Goal: Task Accomplishment & Management: Manage account settings

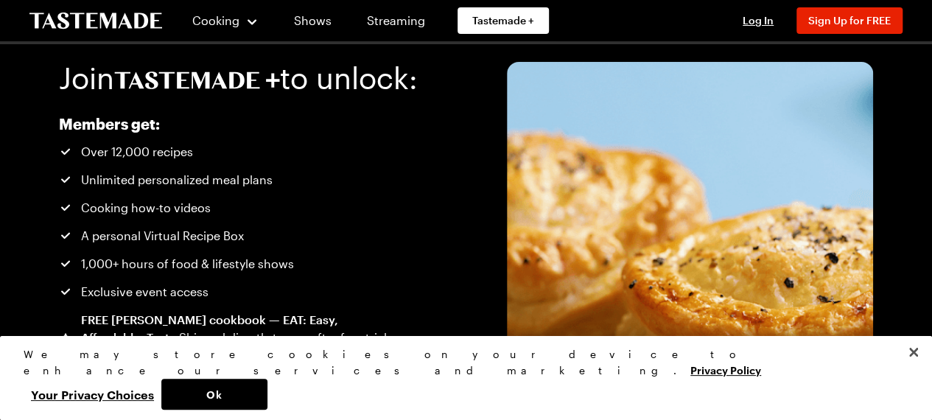
scroll to position [31, 0]
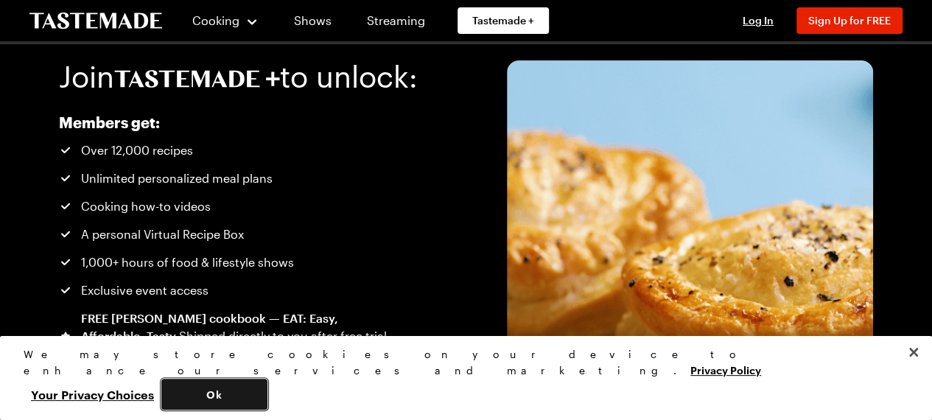
click at [267, 397] on button "Ok" at bounding box center [214, 394] width 106 height 31
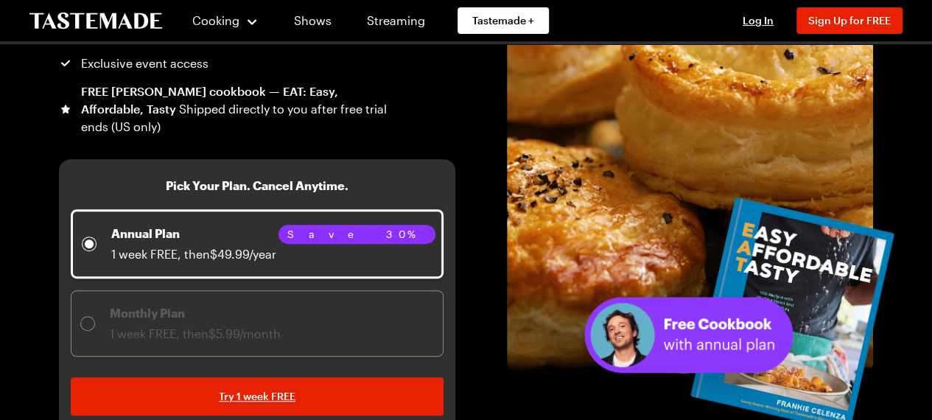
scroll to position [0, 0]
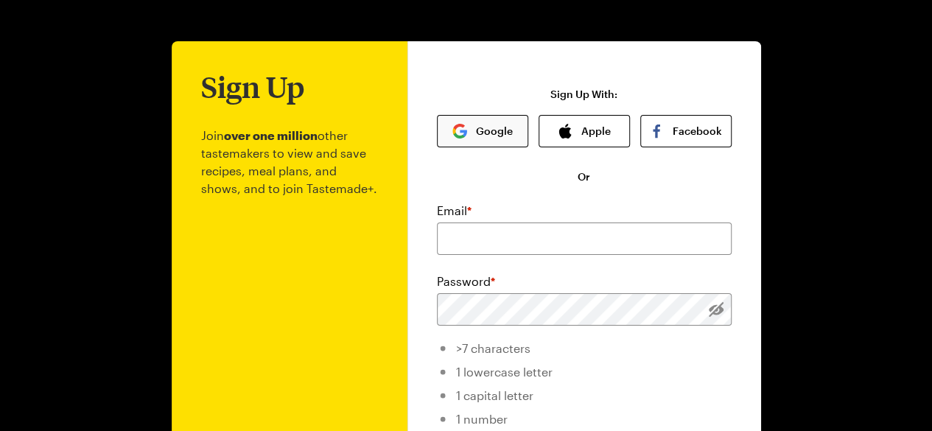
click at [491, 131] on button "Google" at bounding box center [482, 131] width 91 height 32
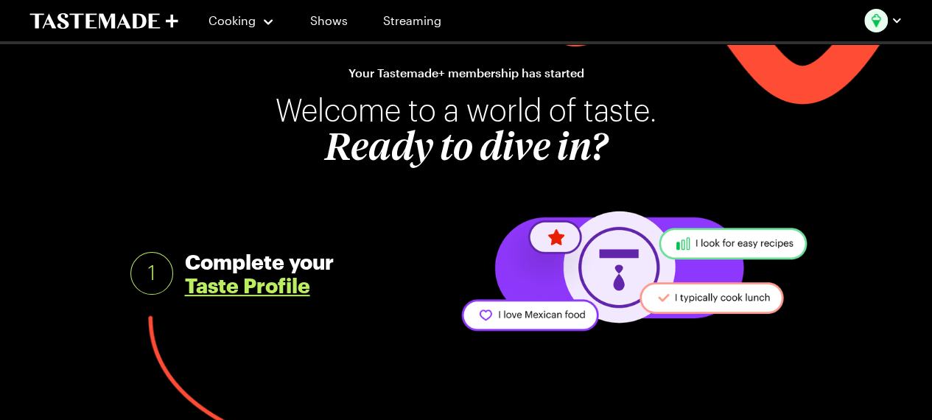
scroll to position [32, 0]
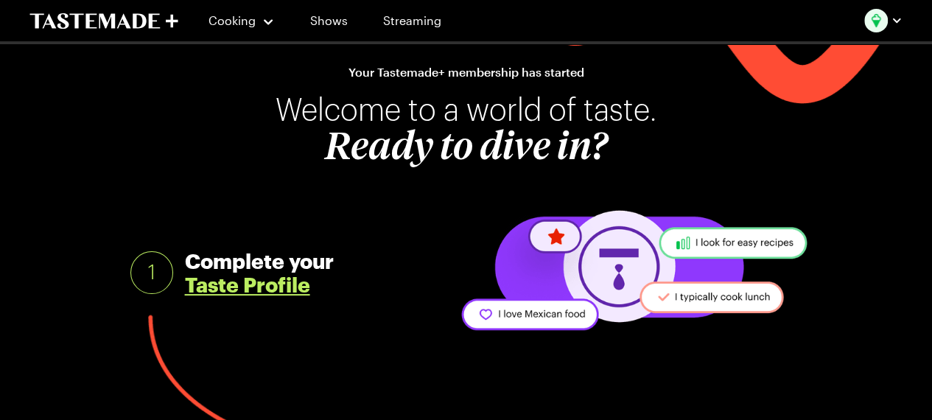
click at [257, 290] on link "Taste Profile" at bounding box center [247, 285] width 125 height 24
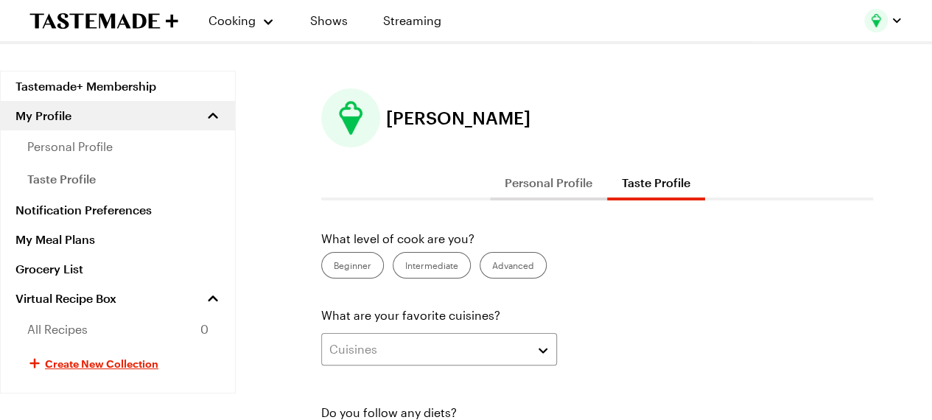
click at [421, 270] on label "Intermediate" at bounding box center [432, 265] width 78 height 27
click at [405, 267] on input "Intermediate" at bounding box center [405, 267] width 0 height 0
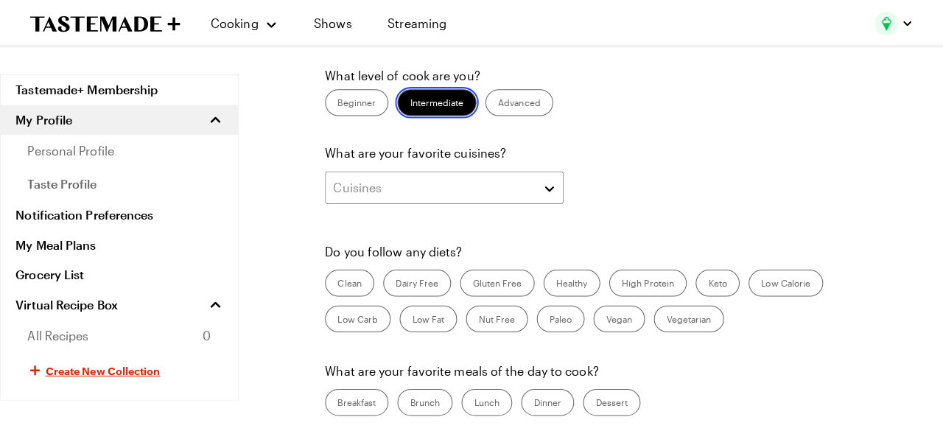
scroll to position [172, 0]
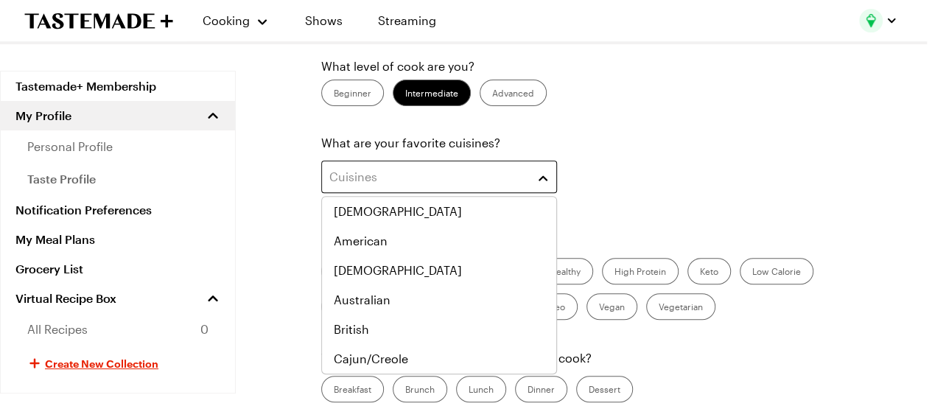
click at [545, 186] on button "Cuisines" at bounding box center [439, 177] width 236 height 32
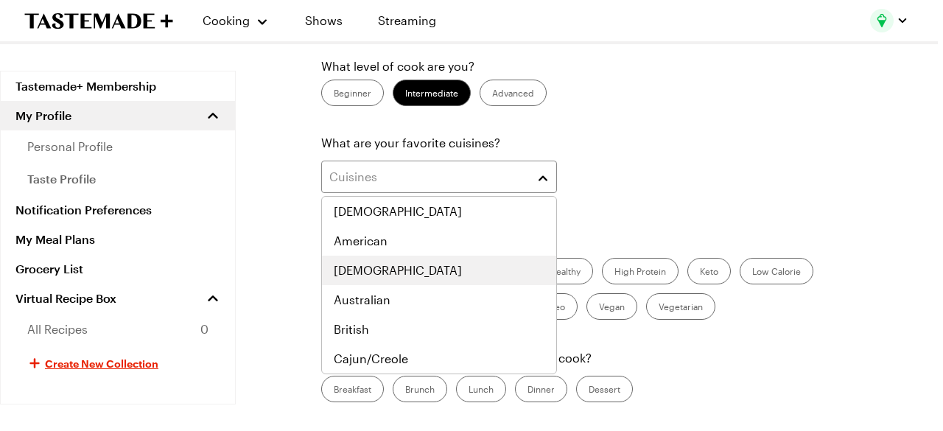
click at [431, 269] on div "[DEMOGRAPHIC_DATA]" at bounding box center [439, 271] width 211 height 18
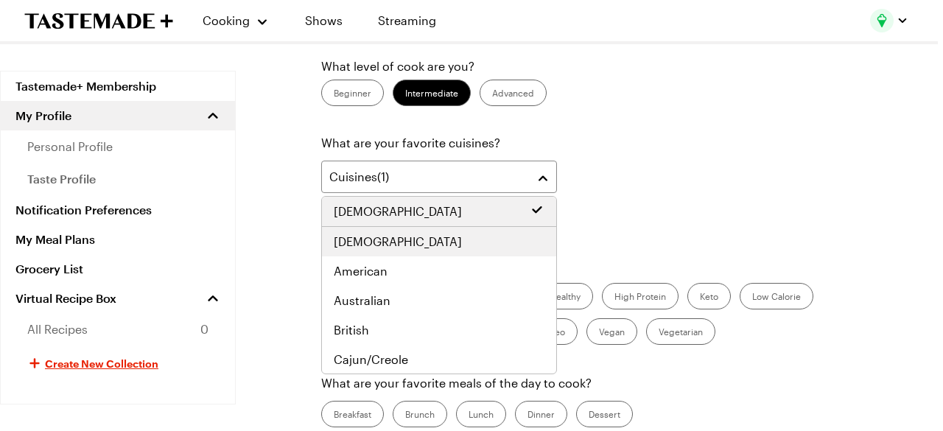
click at [479, 236] on div "[DEMOGRAPHIC_DATA]" at bounding box center [439, 242] width 211 height 18
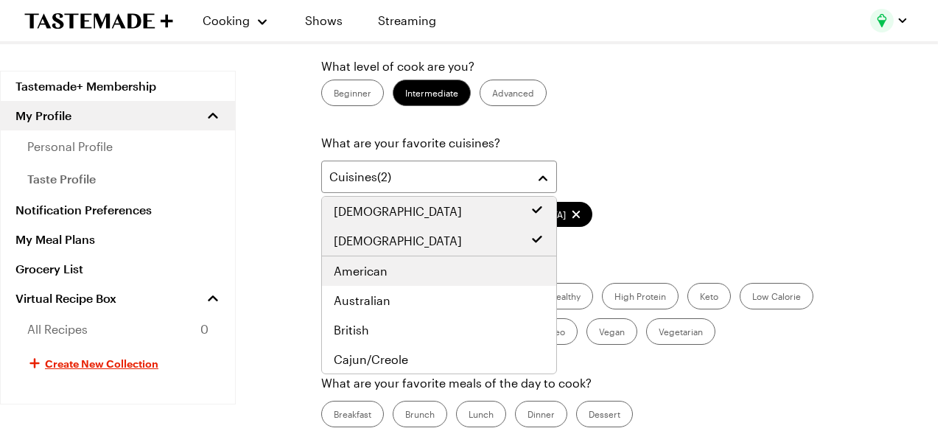
click at [482, 273] on div "American" at bounding box center [439, 271] width 211 height 18
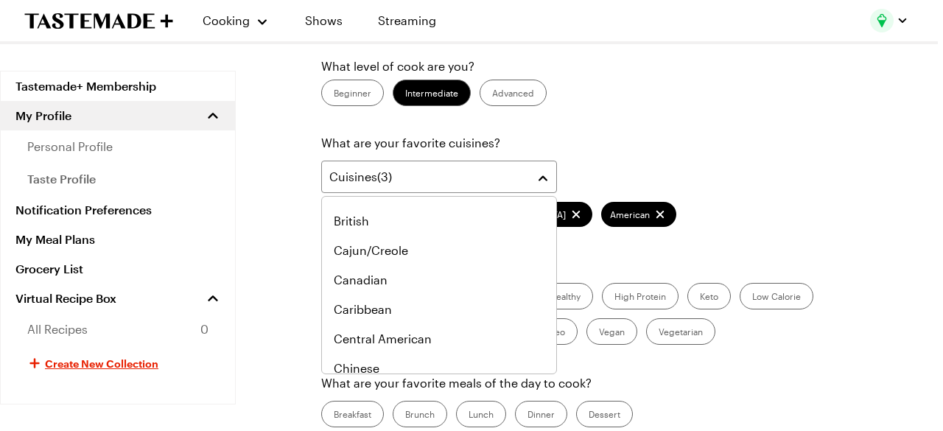
scroll to position [116, 0]
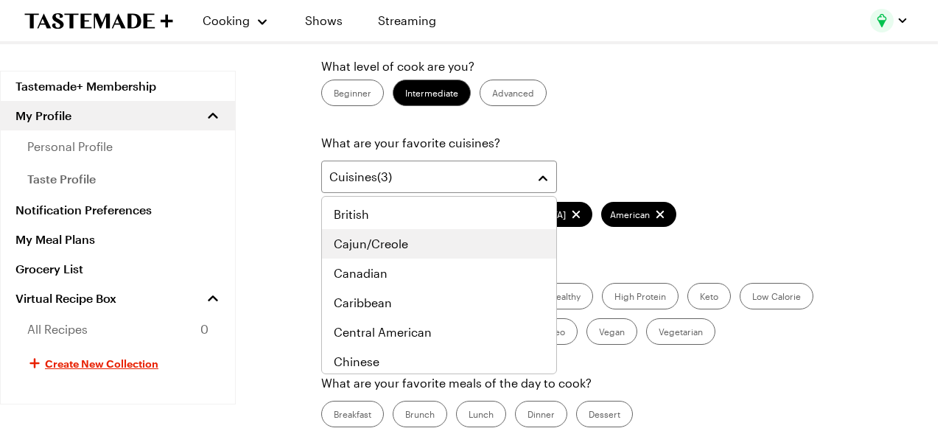
click at [472, 248] on div "Cajun/Creole" at bounding box center [439, 244] width 211 height 18
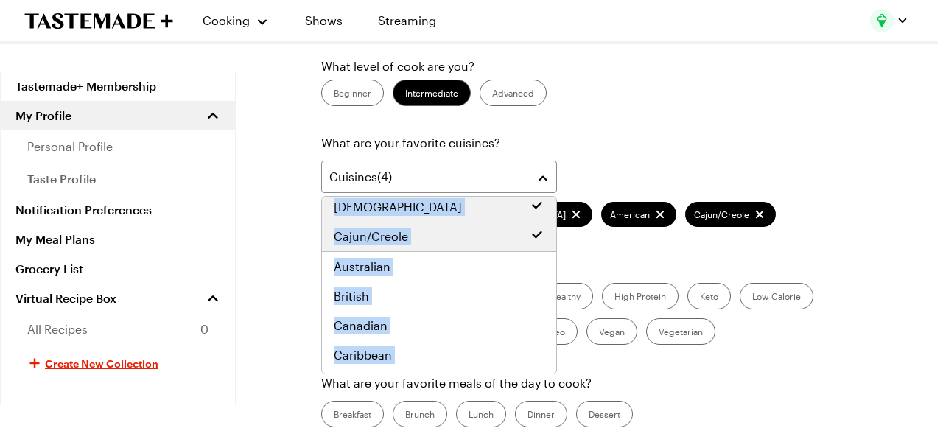
scroll to position [0, 0]
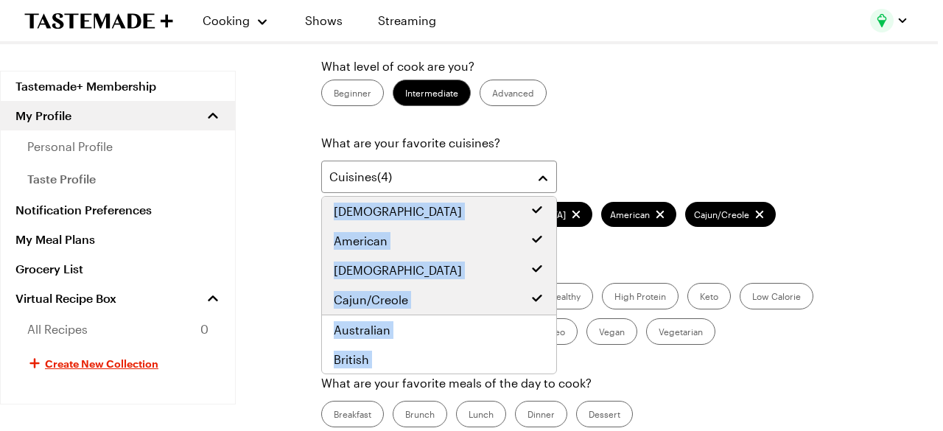
drag, startPoint x: 454, startPoint y: 266, endPoint x: 639, endPoint y: 188, distance: 201.4
click at [639, 188] on body "Cooking Shows Streaming Tastemade+ Membership My Profile personal profile taste…" at bounding box center [466, 406] width 932 height 1157
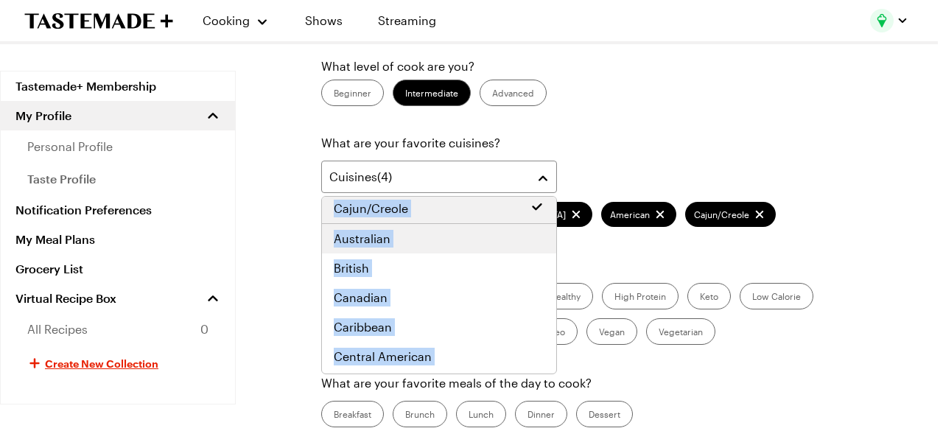
scroll to position [94, 0]
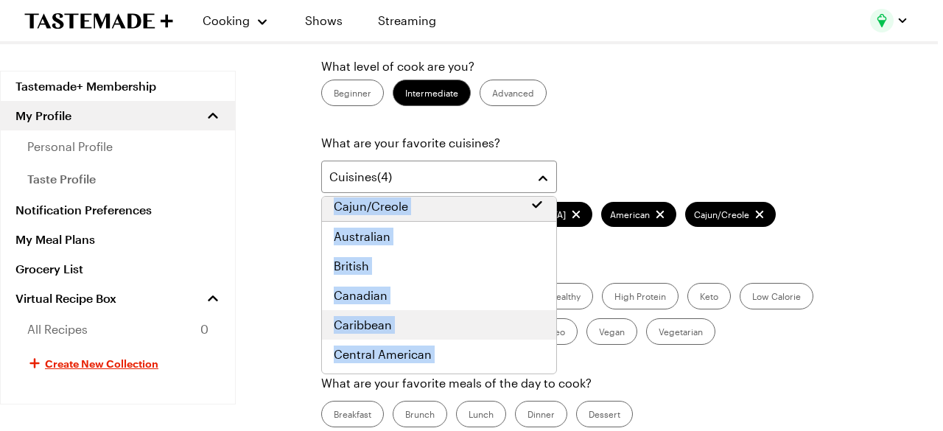
click at [385, 326] on span "Caribbean" at bounding box center [363, 325] width 58 height 18
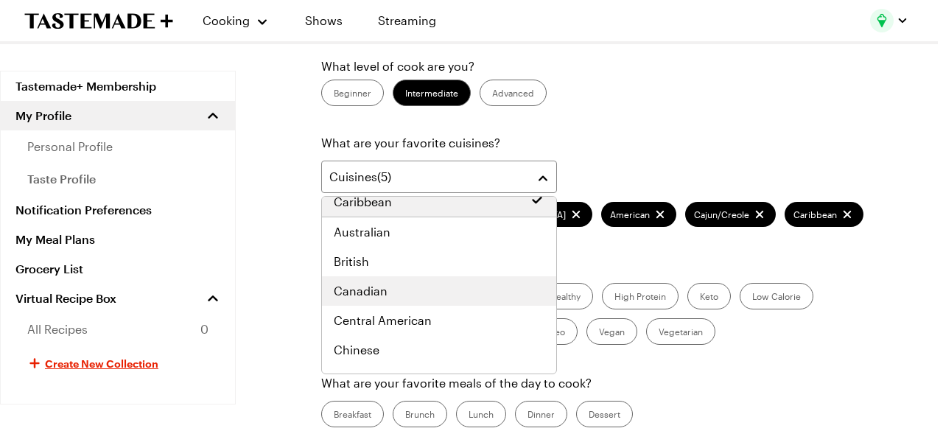
scroll to position [139, 0]
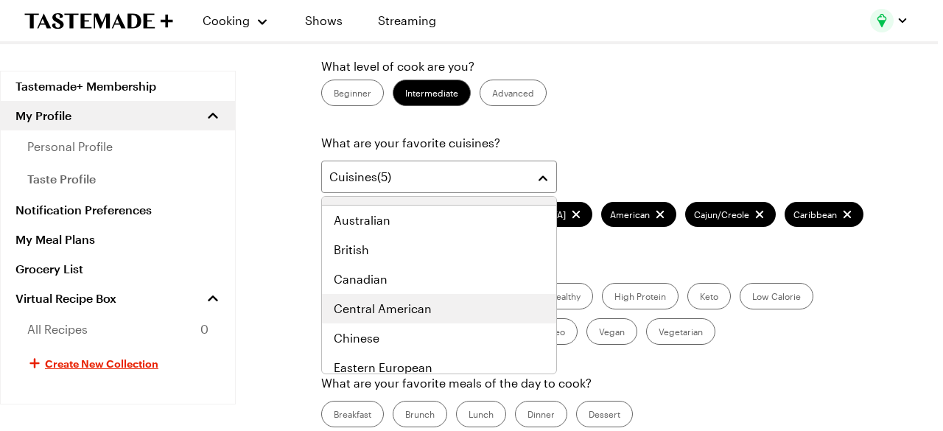
click at [455, 310] on div "Central American" at bounding box center [439, 309] width 211 height 18
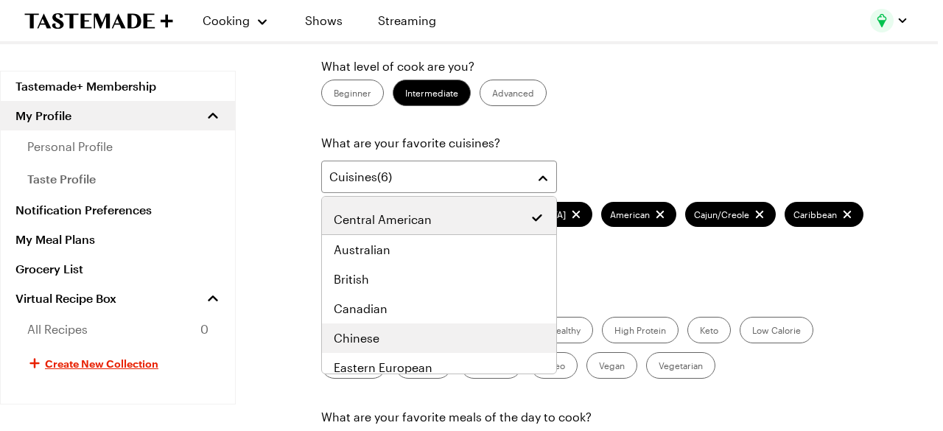
click at [474, 335] on div "Chinese" at bounding box center [439, 338] width 211 height 18
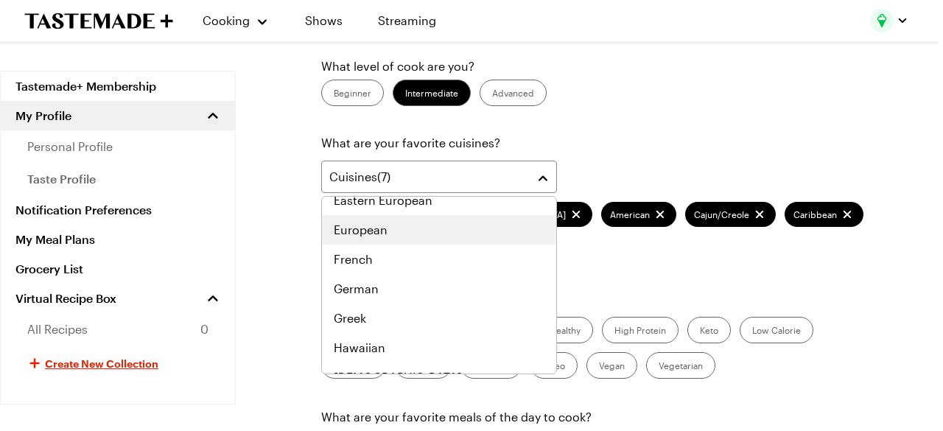
scroll to position [312, 0]
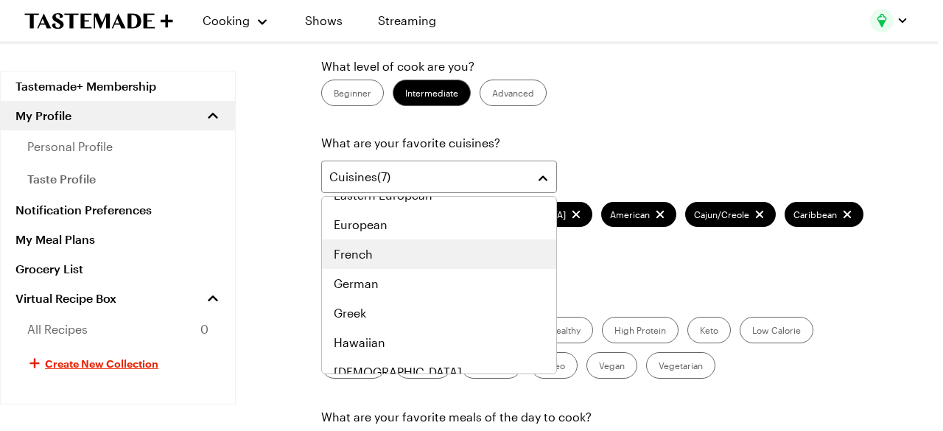
click at [416, 256] on div "French" at bounding box center [439, 254] width 211 height 18
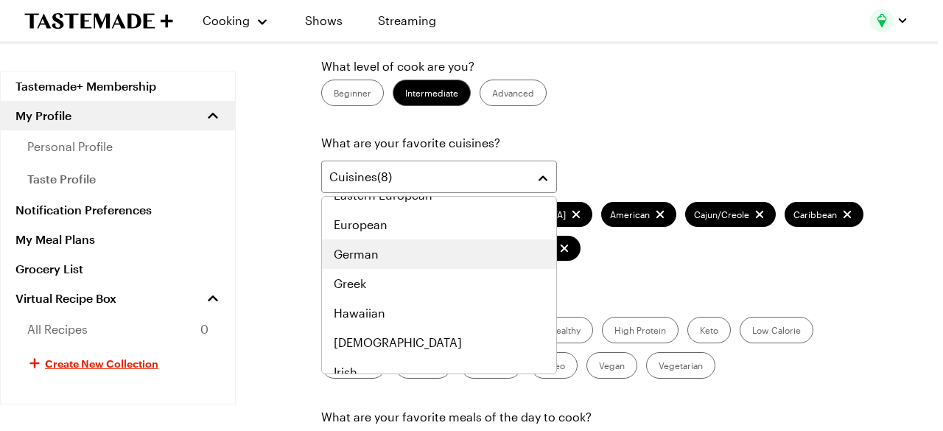
click at [427, 262] on div "German" at bounding box center [439, 253] width 234 height 29
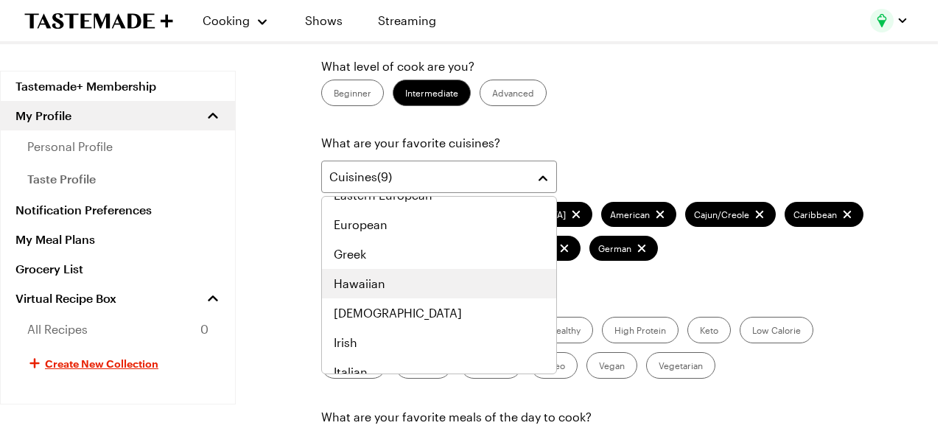
click at [433, 269] on div "Hawaiian" at bounding box center [439, 283] width 234 height 29
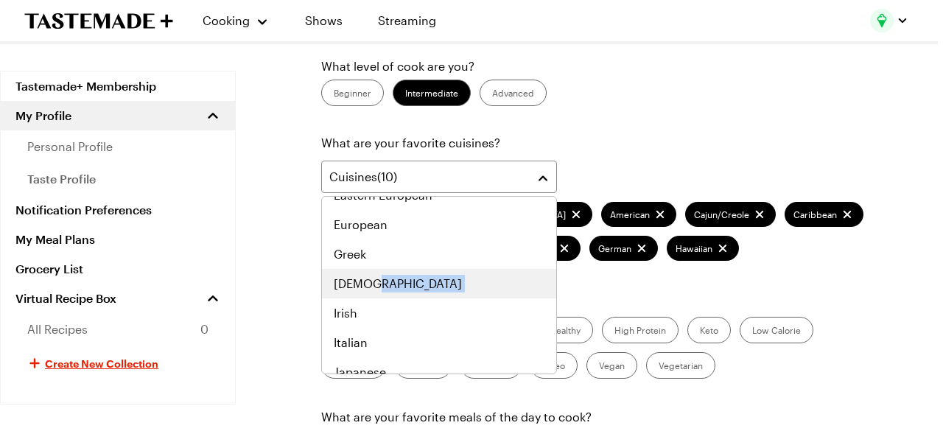
click at [433, 269] on div "[DEMOGRAPHIC_DATA]" at bounding box center [439, 283] width 234 height 29
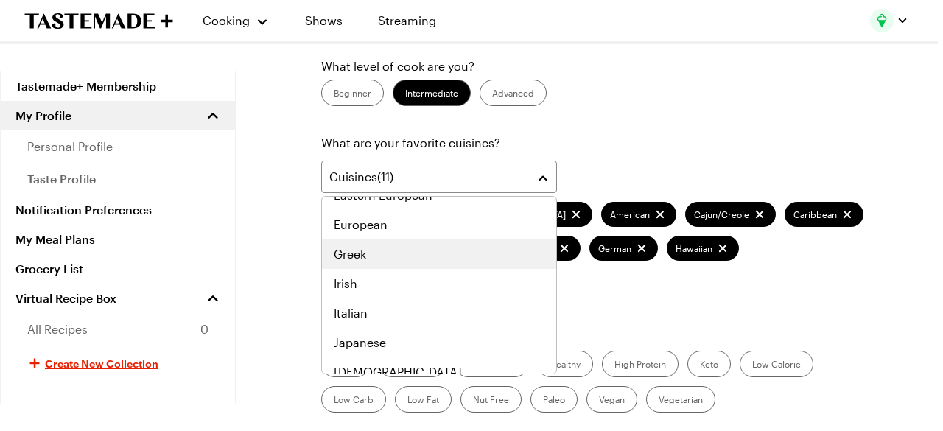
click at [427, 259] on div "Greek" at bounding box center [439, 254] width 211 height 18
click at [427, 259] on div "Irish" at bounding box center [439, 254] width 211 height 18
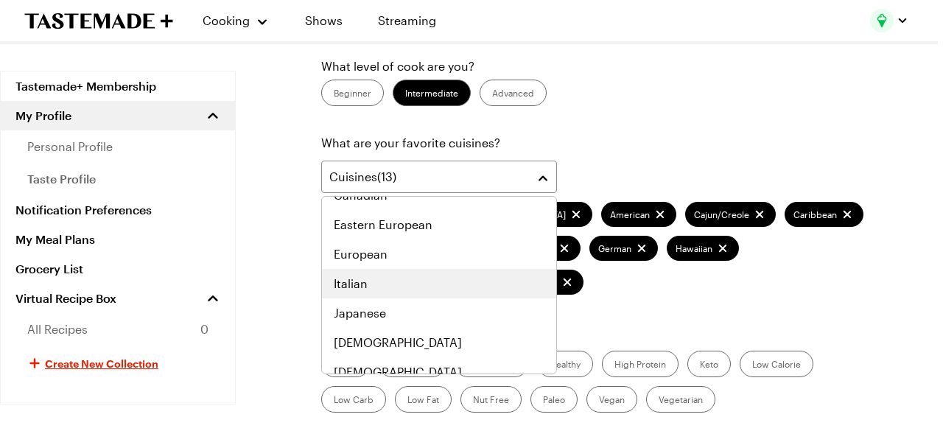
scroll to position [488, 0]
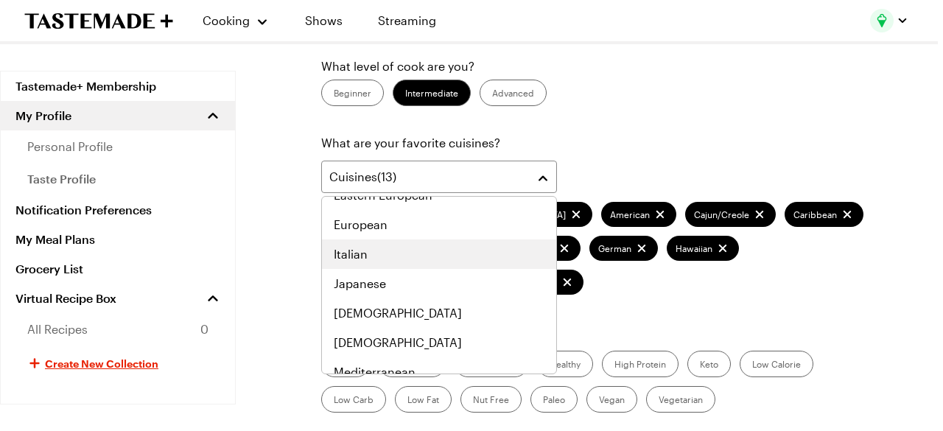
click at [448, 262] on div "Italian" at bounding box center [439, 254] width 211 height 18
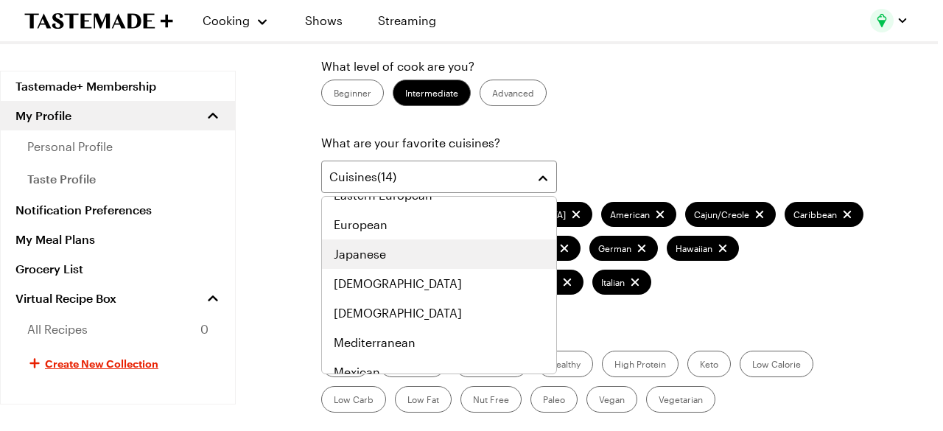
click at [449, 262] on div "Japanese" at bounding box center [439, 253] width 234 height 29
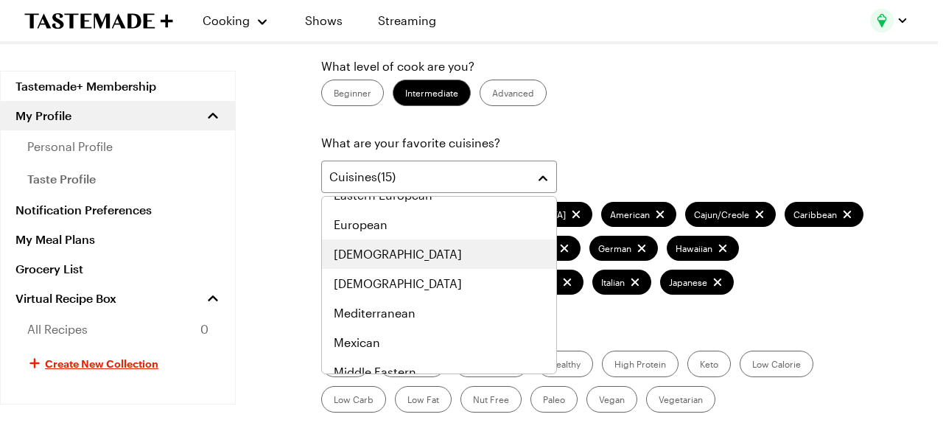
click at [452, 262] on div "[DEMOGRAPHIC_DATA]" at bounding box center [439, 254] width 211 height 18
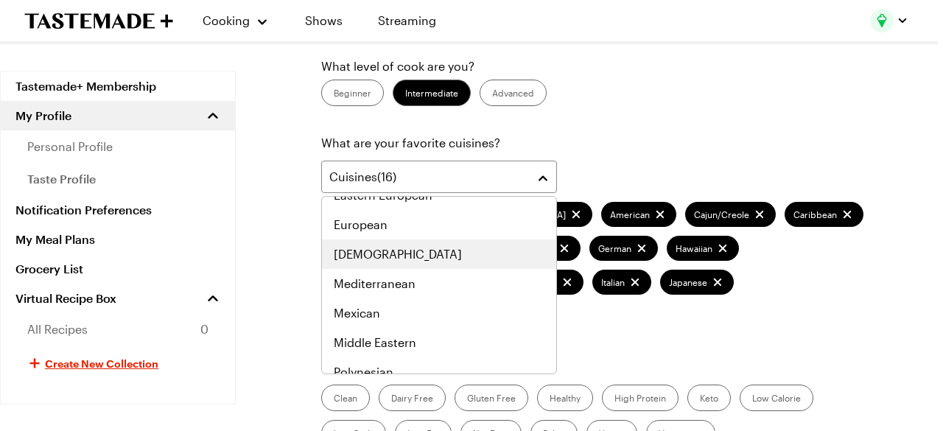
click at [452, 262] on div "[DEMOGRAPHIC_DATA]" at bounding box center [439, 254] width 211 height 18
click at [452, 262] on div "Mediterranean" at bounding box center [439, 254] width 211 height 18
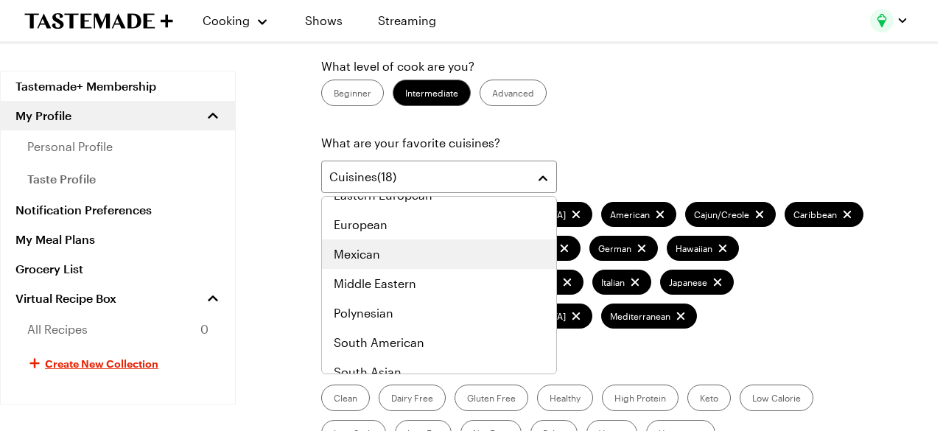
click at [452, 262] on div "Mexican" at bounding box center [439, 254] width 211 height 18
click at [452, 262] on div "Middle Eastern" at bounding box center [439, 254] width 211 height 18
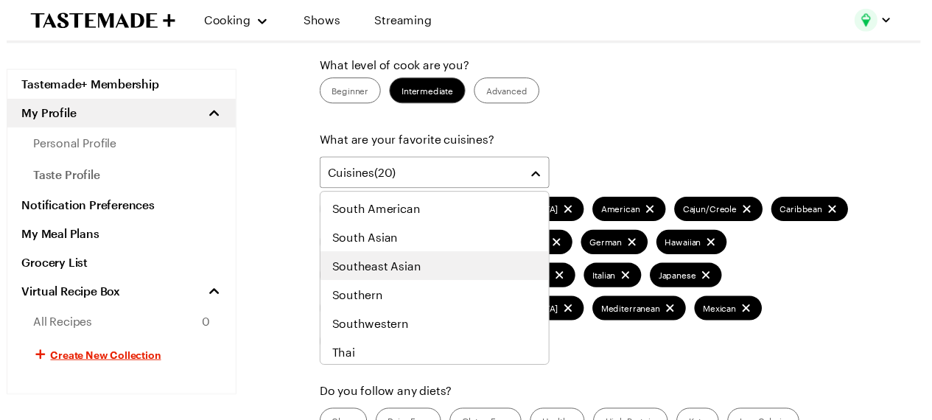
scroll to position [766, 0]
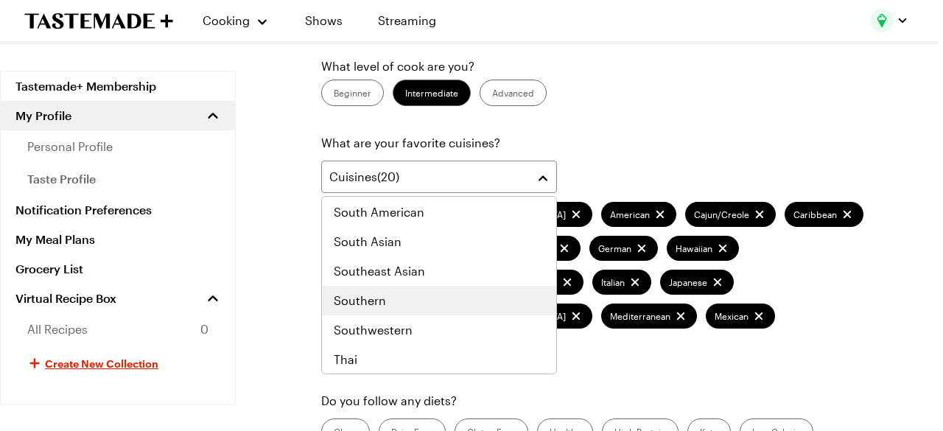
click at [452, 300] on div "Southern" at bounding box center [439, 301] width 211 height 18
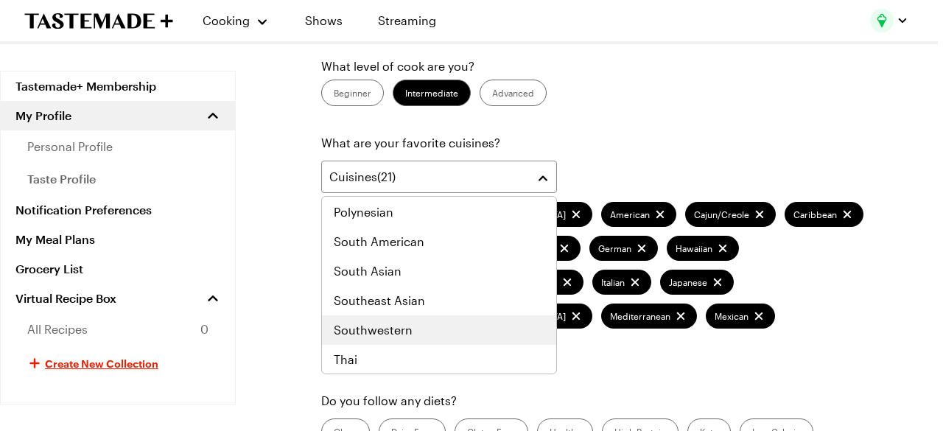
click at [458, 333] on div "Southwestern" at bounding box center [439, 330] width 211 height 18
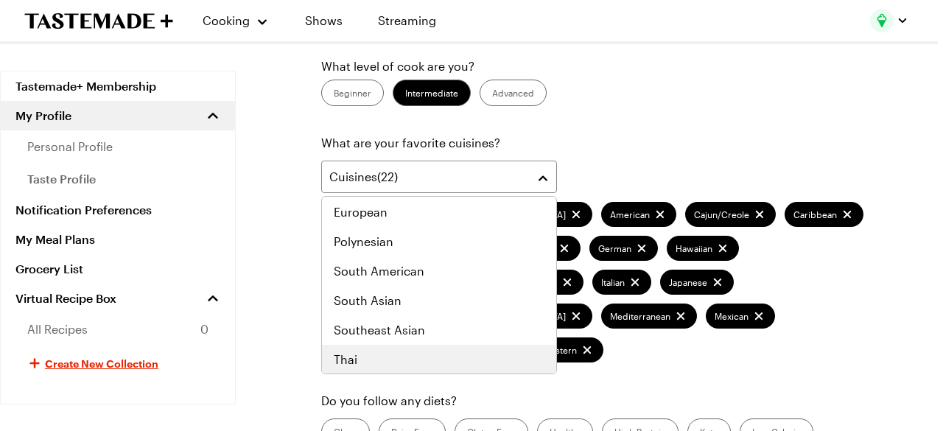
click at [466, 355] on div "Thai" at bounding box center [439, 360] width 211 height 18
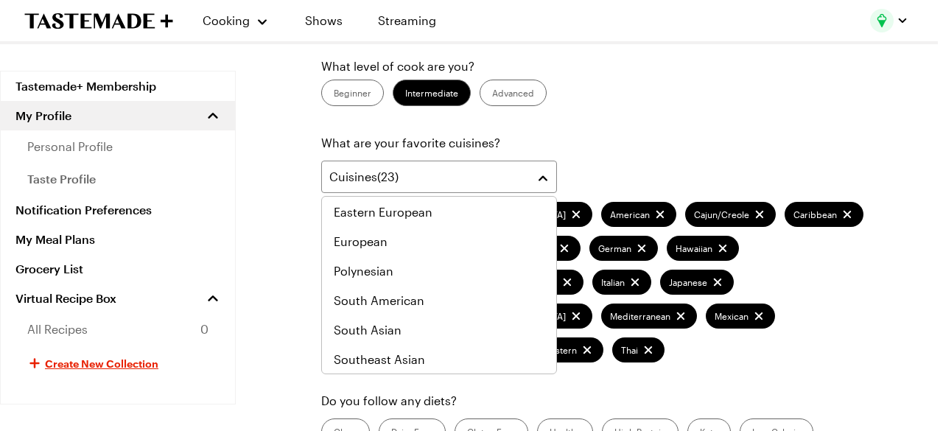
click at [902, 178] on div "[PERSON_NAME] Personal Profile Taste Profile What level of cook are you? Beginn…" at bounding box center [597, 432] width 670 height 1033
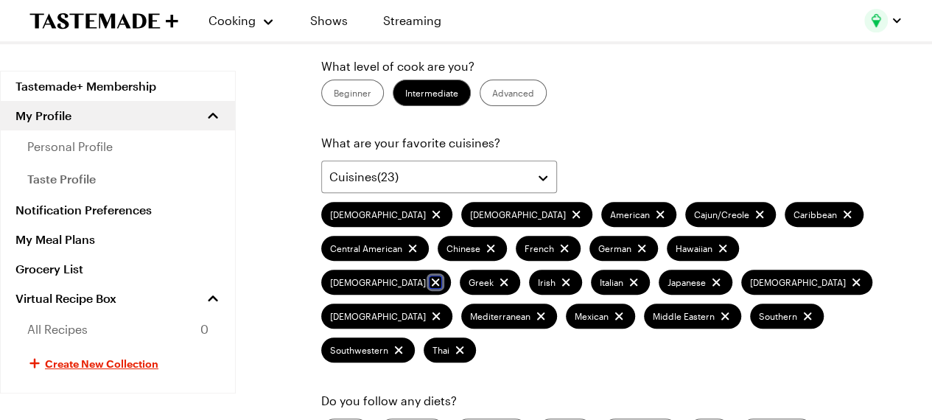
click at [442, 276] on icon "remove Indian" at bounding box center [435, 282] width 13 height 13
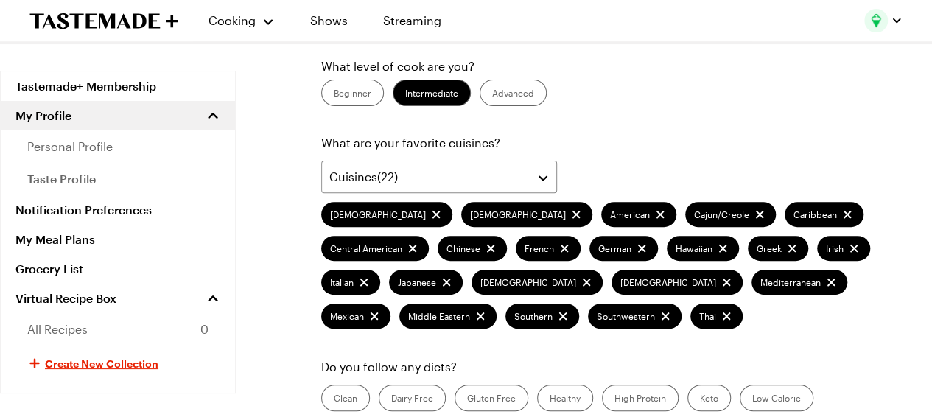
click at [886, 210] on div "[PERSON_NAME] Personal Profile Taste Profile What level of cook are you? Beginn…" at bounding box center [597, 415] width 670 height 999
click at [840, 217] on icon "remove Caribbean" at bounding box center [846, 214] width 13 height 13
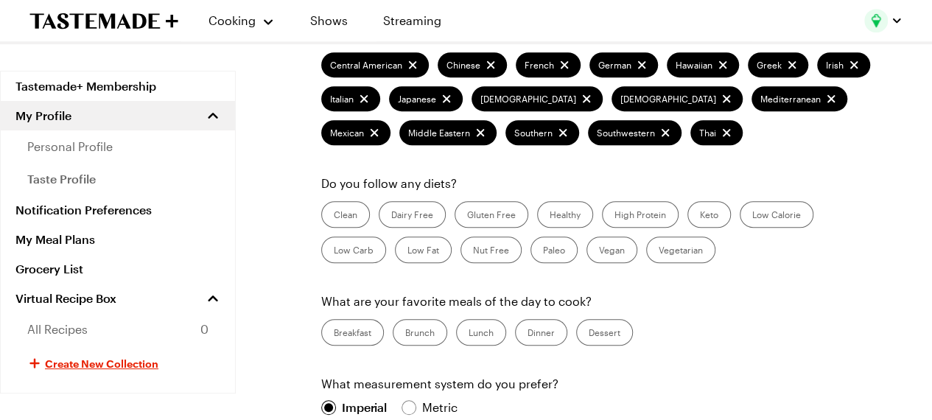
scroll to position [357, 0]
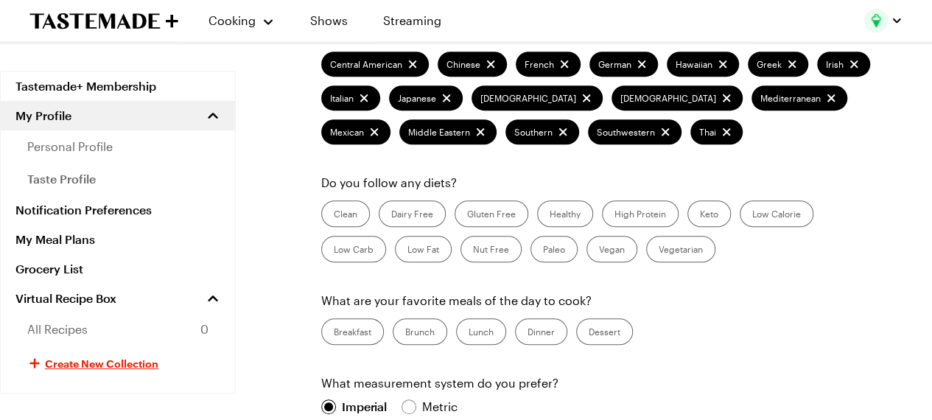
click at [489, 216] on label "Gluten Free" at bounding box center [492, 213] width 74 height 27
click at [467, 215] on Free "Gluten Free" at bounding box center [467, 215] width 0 height 0
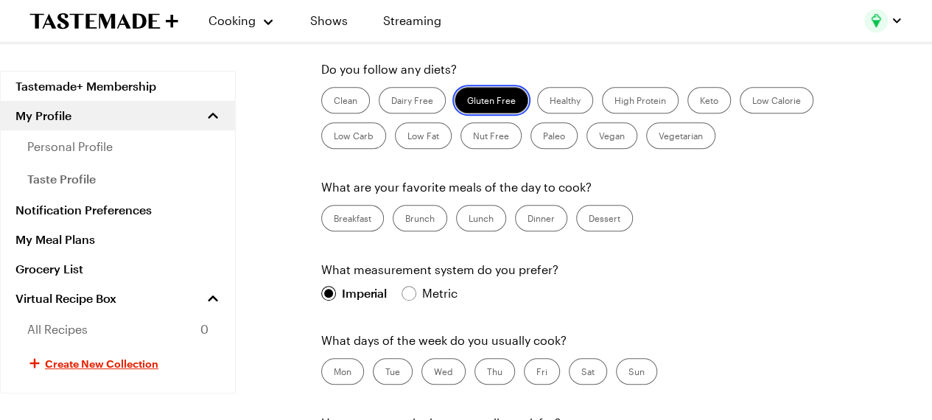
scroll to position [476, 0]
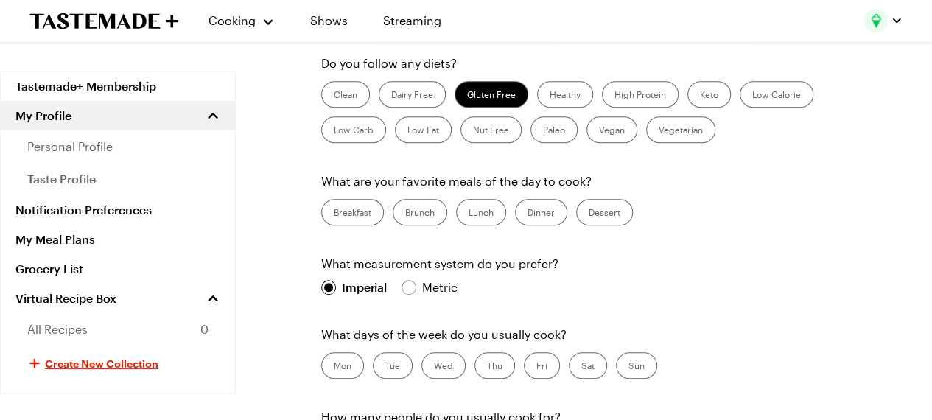
click at [548, 217] on label "Dinner" at bounding box center [541, 212] width 52 height 27
click at [527, 214] on input "Dinner" at bounding box center [527, 214] width 0 height 0
click at [619, 197] on div "What are your favorite meals of the day to cook? Breakfast Brunch Lunch Dinner …" at bounding box center [597, 198] width 552 height 53
click at [592, 220] on label "Dessert" at bounding box center [604, 212] width 57 height 27
click at [589, 214] on input "Dessert" at bounding box center [589, 214] width 0 height 0
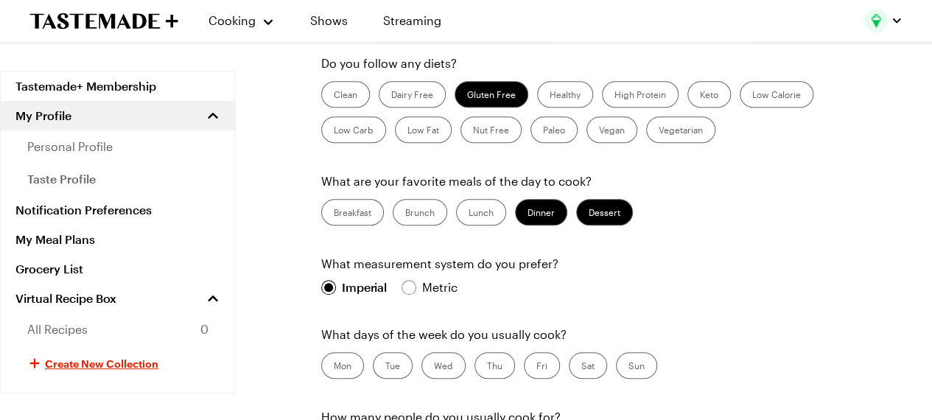
click at [711, 222] on div "Breakfast Brunch Lunch Dinner Dessert" at bounding box center [597, 212] width 552 height 27
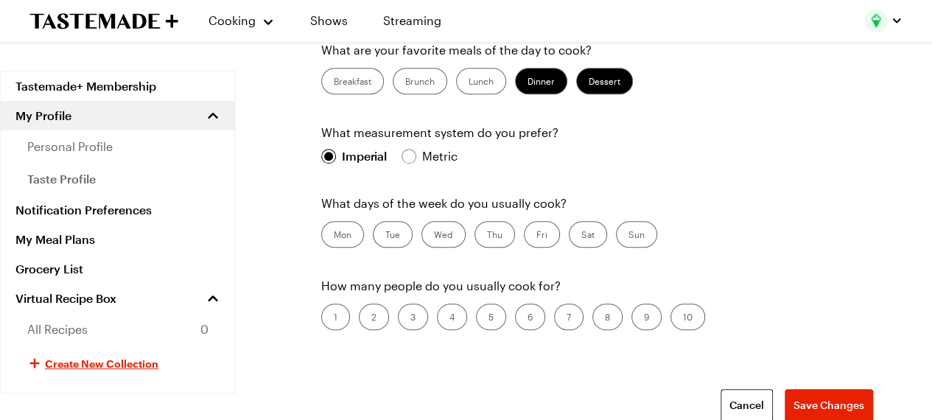
scroll to position [608, 1]
click at [449, 236] on label "Wed" at bounding box center [443, 233] width 44 height 27
click at [434, 235] on input "Wed" at bounding box center [434, 235] width 0 height 0
click at [390, 235] on label "Tue" at bounding box center [393, 233] width 40 height 27
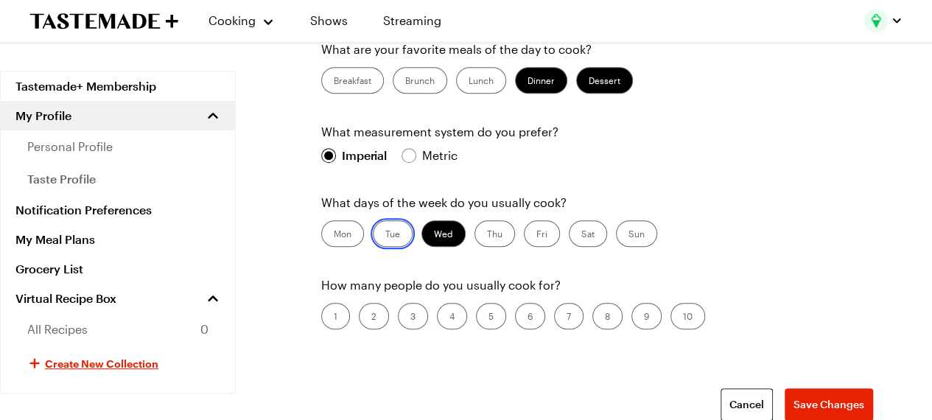
click at [385, 235] on input "Tue" at bounding box center [385, 235] width 0 height 0
click at [632, 231] on label "Sun" at bounding box center [636, 233] width 41 height 27
click at [628, 235] on input "Sun" at bounding box center [628, 235] width 0 height 0
click at [766, 276] on p "How many people do you usually cook for?" at bounding box center [597, 285] width 552 height 18
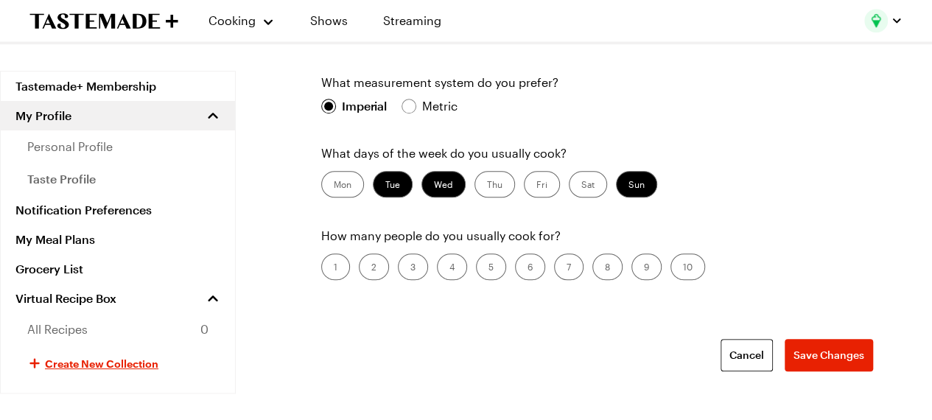
click at [339, 270] on label "1" at bounding box center [335, 266] width 29 height 27
click at [334, 268] on input "1" at bounding box center [334, 268] width 0 height 0
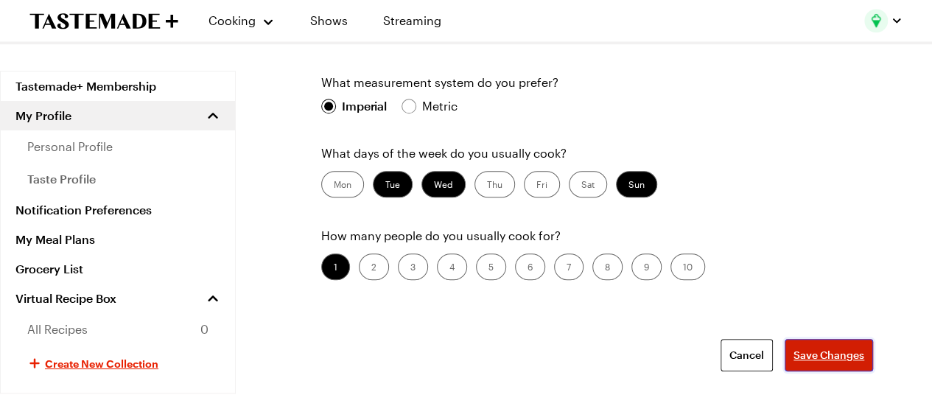
click at [832, 358] on span "Save Changes" at bounding box center [828, 355] width 71 height 15
click at [121, 139] on link "personal profile" at bounding box center [118, 146] width 234 height 32
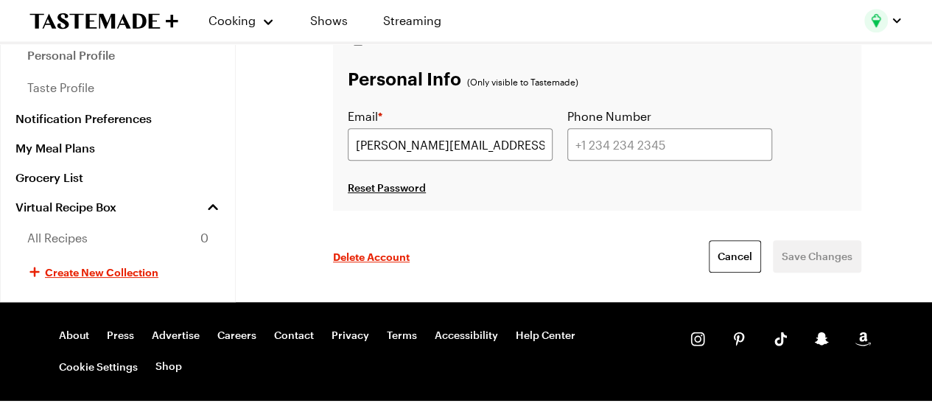
scroll to position [428, 0]
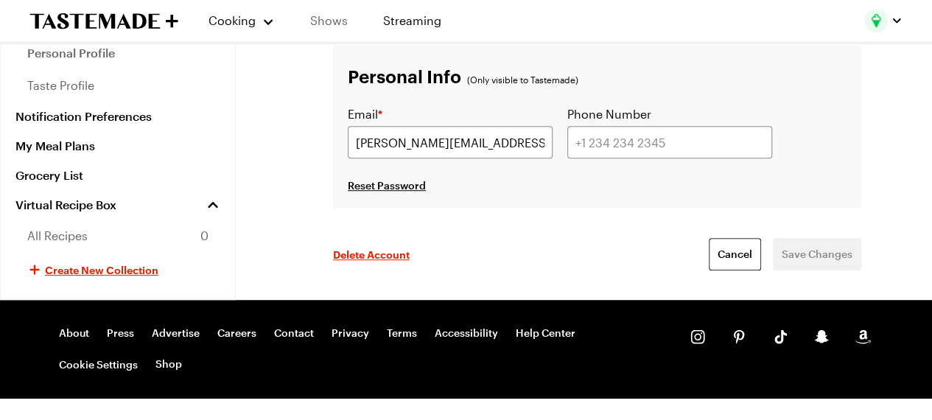
click at [323, 25] on link "Shows" at bounding box center [328, 20] width 67 height 41
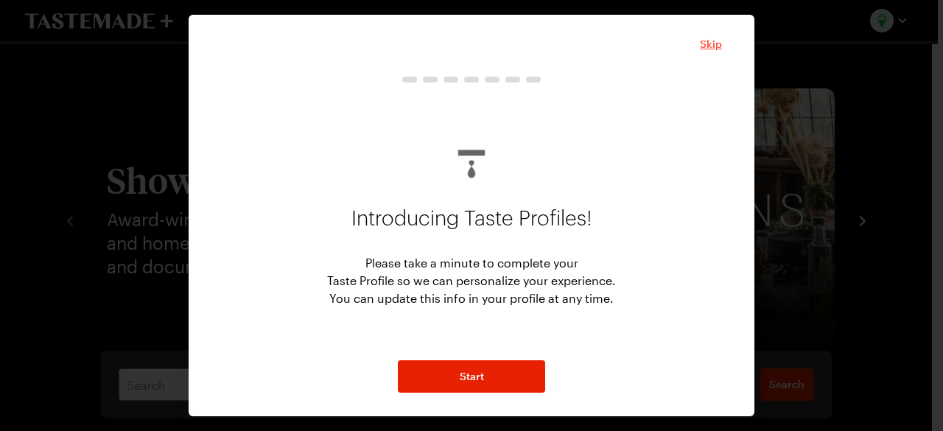
click at [706, 45] on span "Skip" at bounding box center [711, 44] width 22 height 15
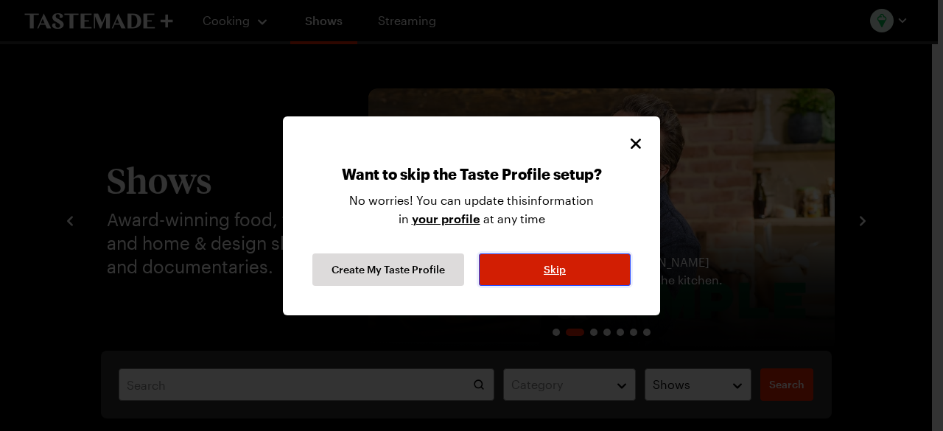
click at [573, 260] on button "Skip" at bounding box center [555, 269] width 152 height 32
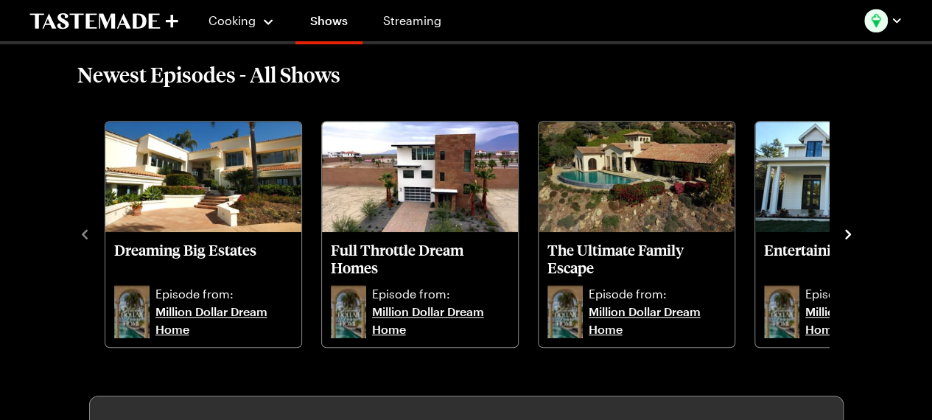
scroll to position [390, 4]
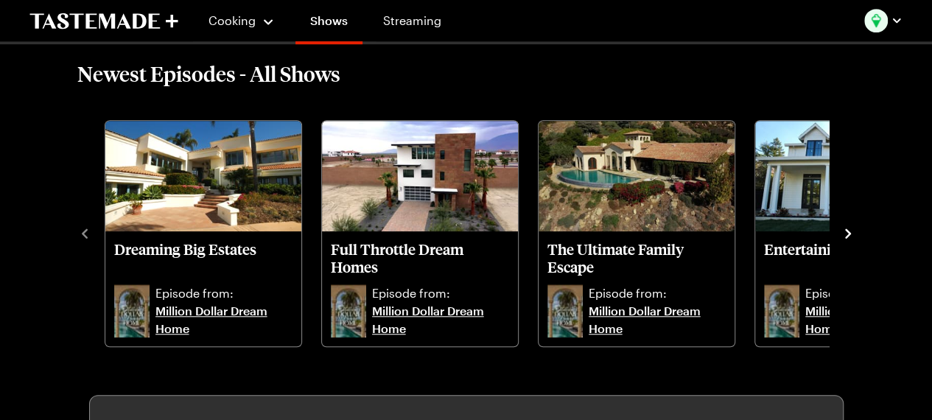
click at [841, 226] on icon "navigate to next item" at bounding box center [848, 233] width 15 height 15
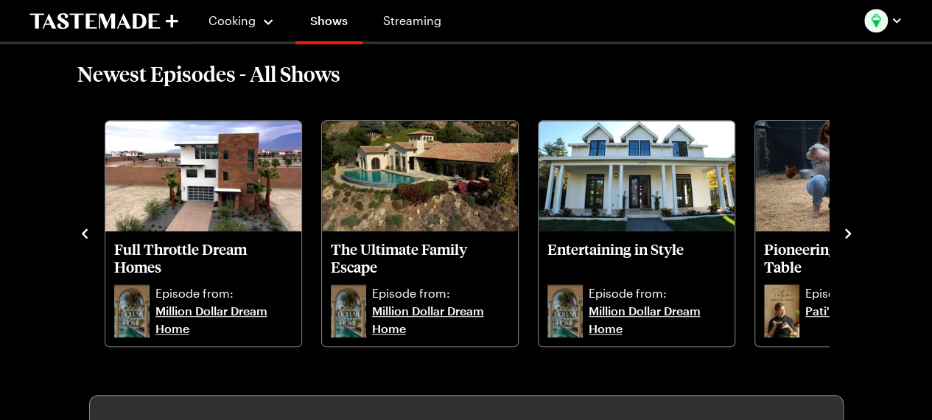
click at [841, 226] on icon "navigate to next item" at bounding box center [848, 233] width 15 height 15
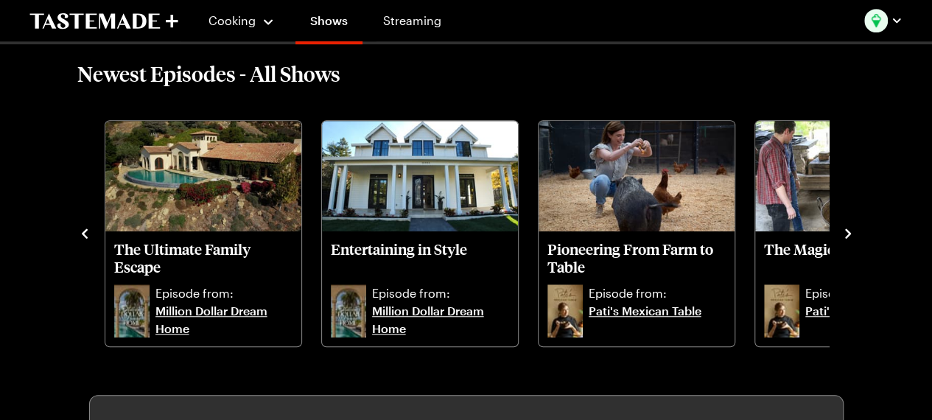
click at [841, 226] on icon "navigate to next item" at bounding box center [848, 233] width 15 height 15
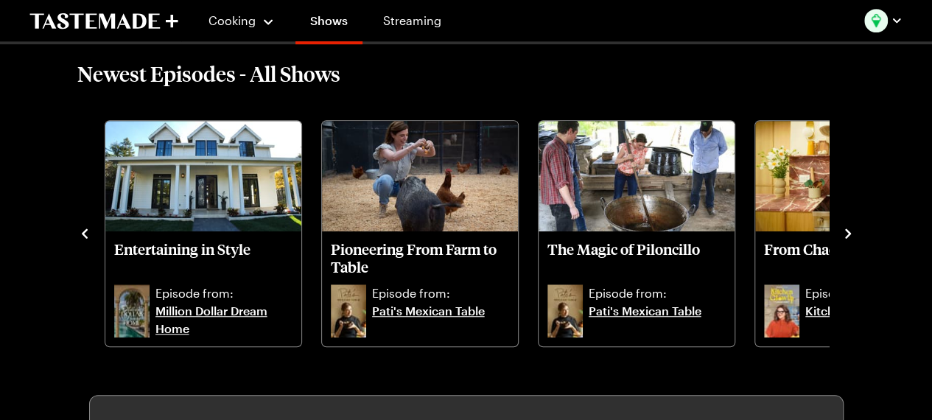
click at [841, 226] on icon "navigate to next item" at bounding box center [848, 233] width 15 height 15
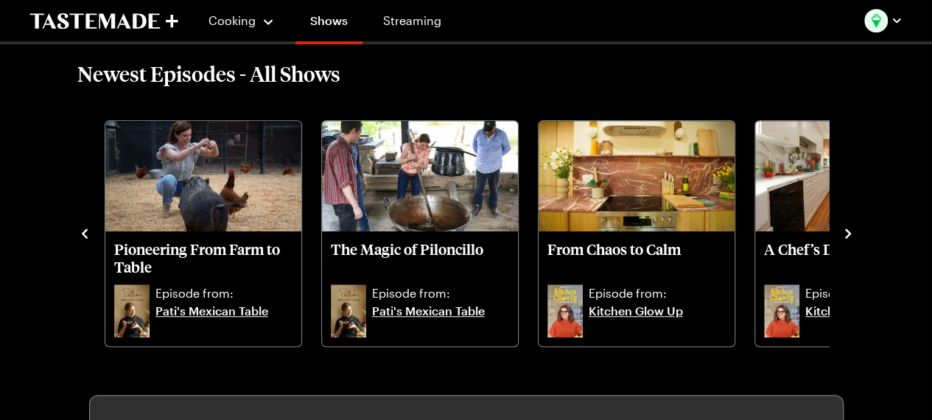
click at [841, 226] on icon "navigate to next item" at bounding box center [848, 233] width 15 height 15
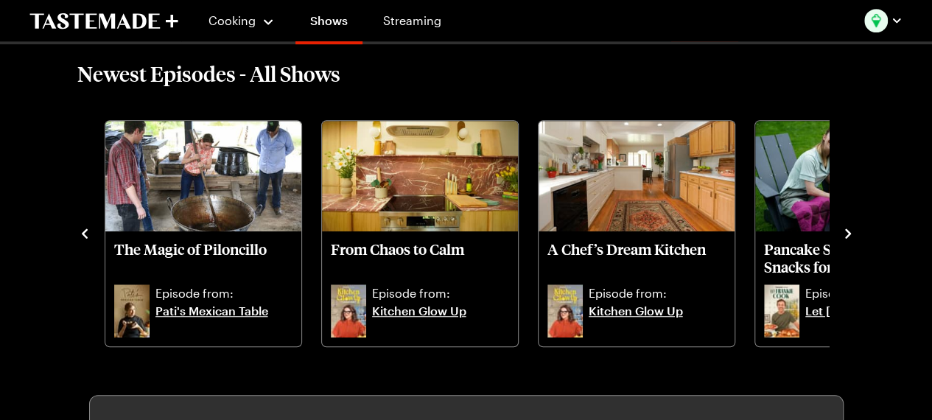
click at [841, 226] on icon "navigate to next item" at bounding box center [848, 233] width 15 height 15
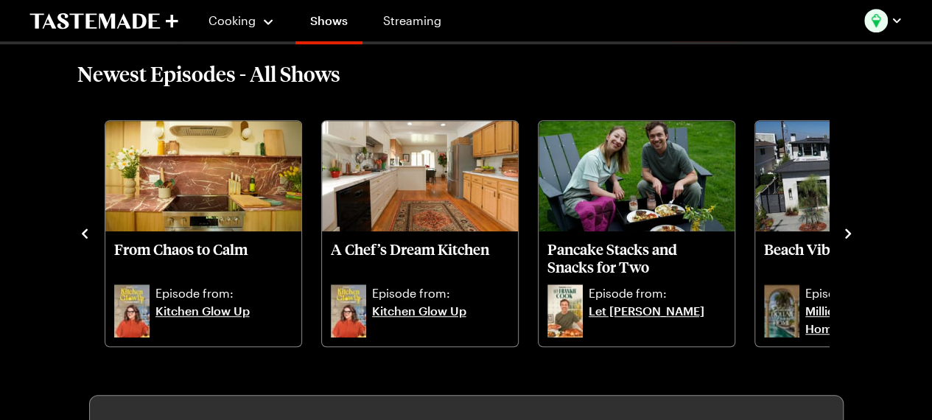
click at [841, 226] on icon "navigate to next item" at bounding box center [848, 233] width 15 height 15
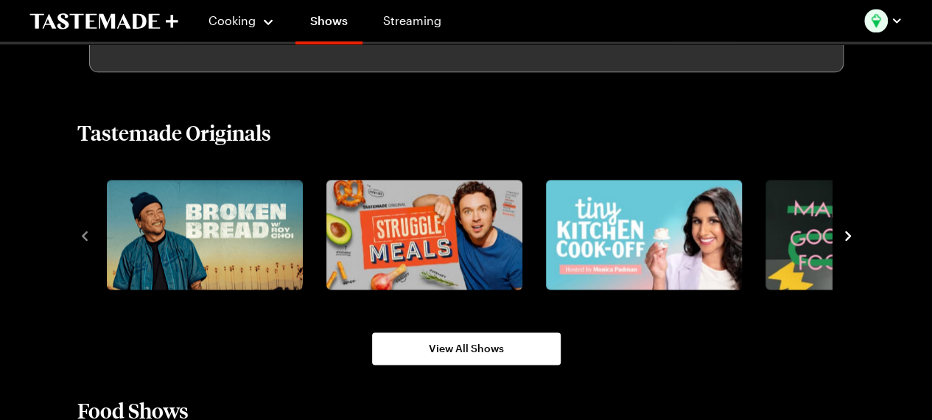
scroll to position [933, 0]
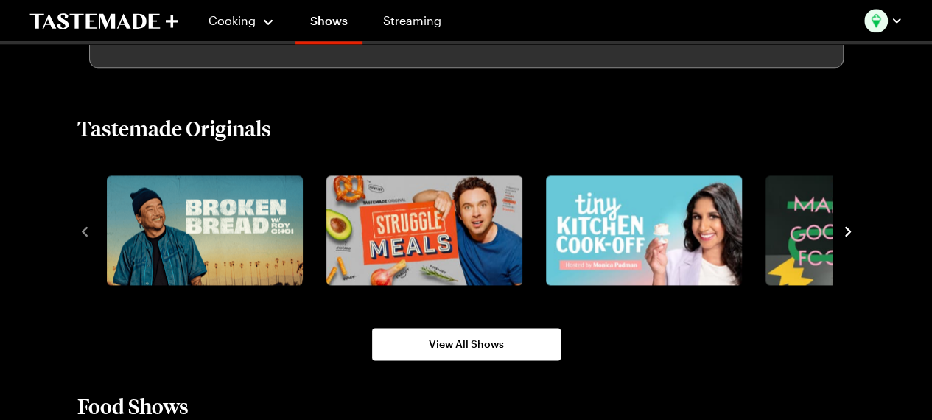
click at [846, 234] on icon "navigate to next item" at bounding box center [848, 232] width 6 height 10
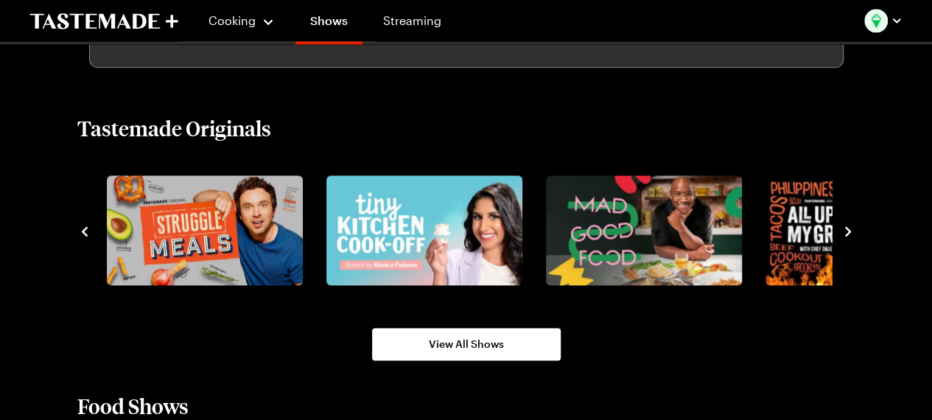
click at [846, 234] on icon "navigate to next item" at bounding box center [848, 232] width 6 height 10
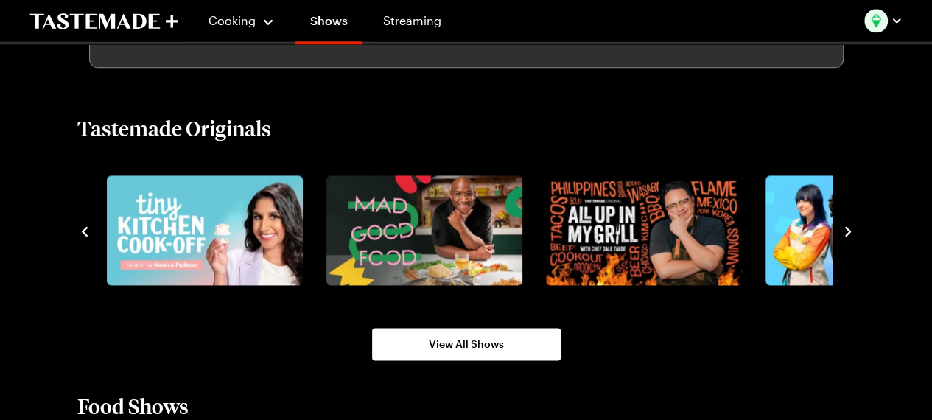
click at [846, 234] on icon "navigate to next item" at bounding box center [848, 232] width 6 height 10
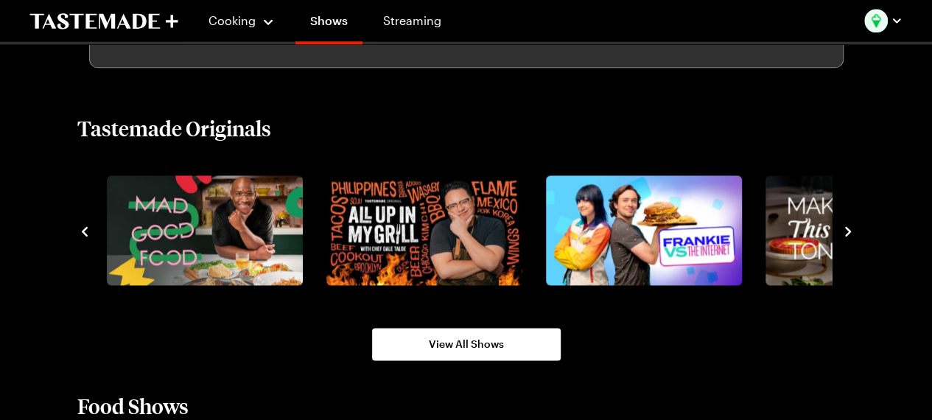
click at [846, 234] on icon "navigate to next item" at bounding box center [848, 232] width 6 height 10
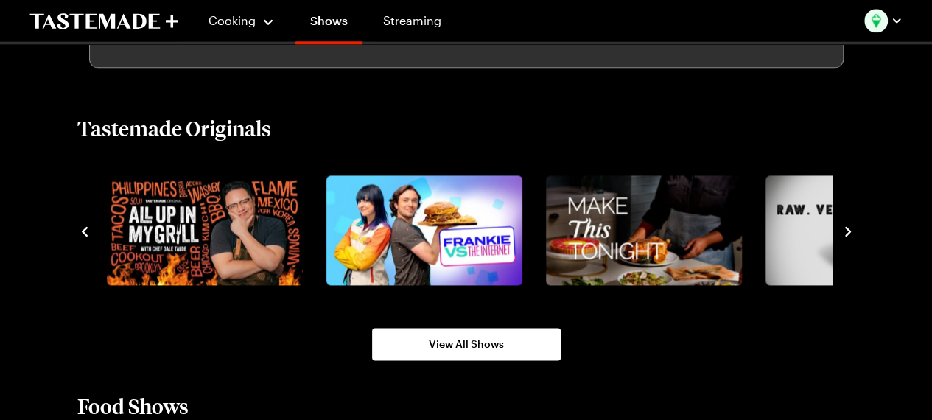
click at [846, 234] on icon "navigate to next item" at bounding box center [848, 232] width 6 height 10
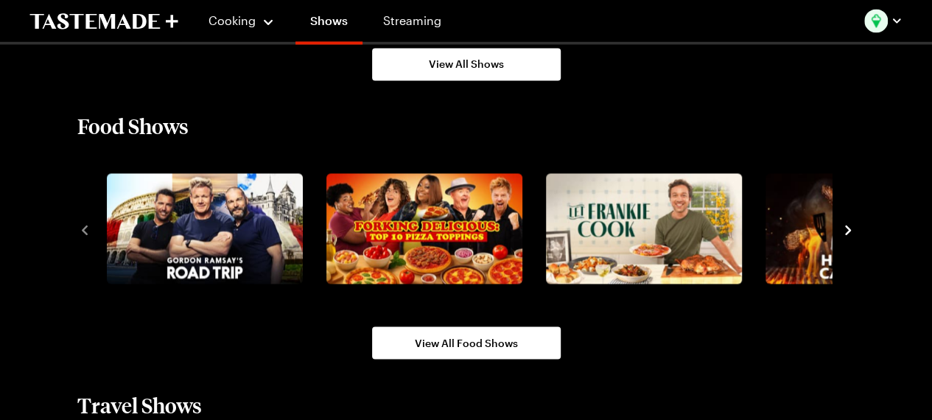
scroll to position [1219, 0]
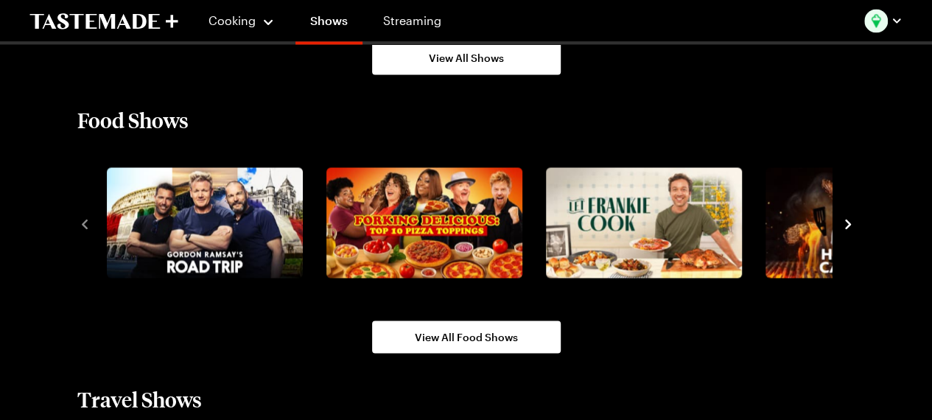
click at [844, 231] on icon "navigate to next item" at bounding box center [848, 224] width 15 height 15
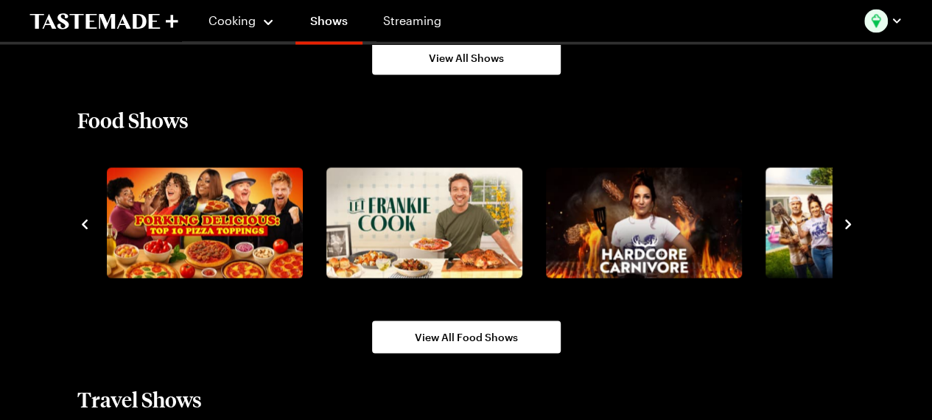
click at [846, 228] on icon "navigate to next item" at bounding box center [848, 224] width 15 height 15
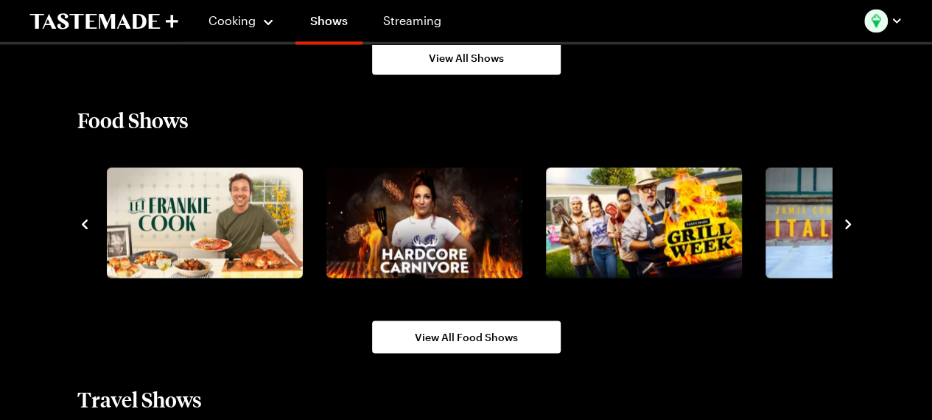
click at [846, 228] on icon "navigate to next item" at bounding box center [848, 224] width 15 height 15
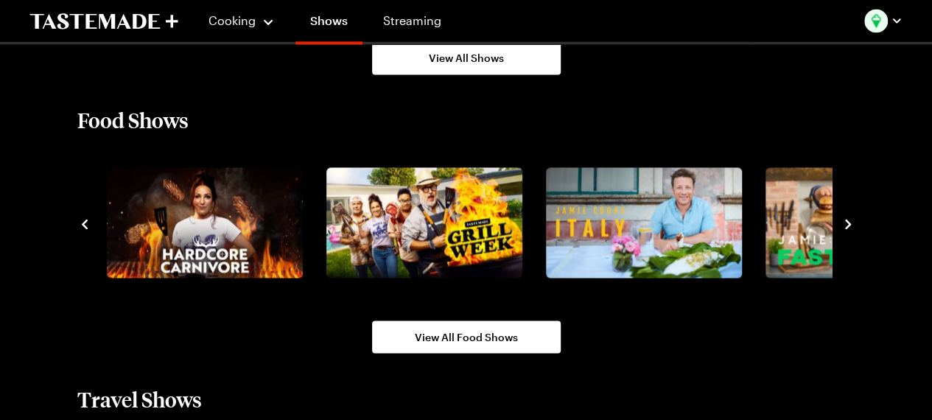
click at [846, 228] on icon "navigate to next item" at bounding box center [848, 224] width 15 height 15
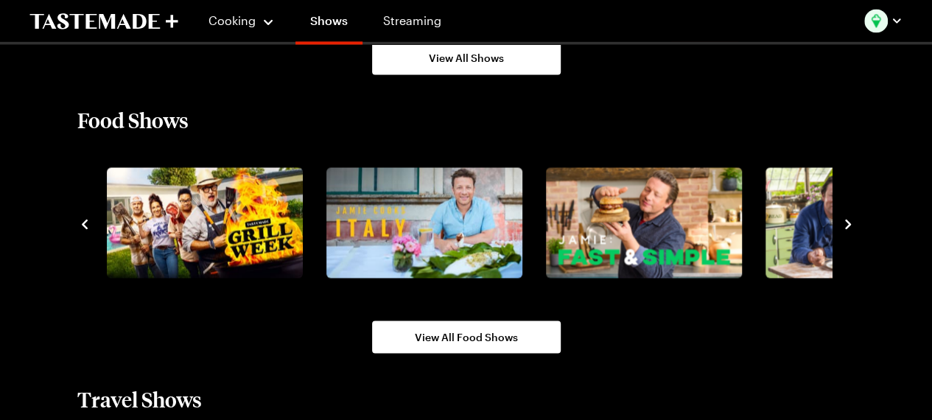
click at [846, 228] on icon "navigate to next item" at bounding box center [848, 224] width 15 height 15
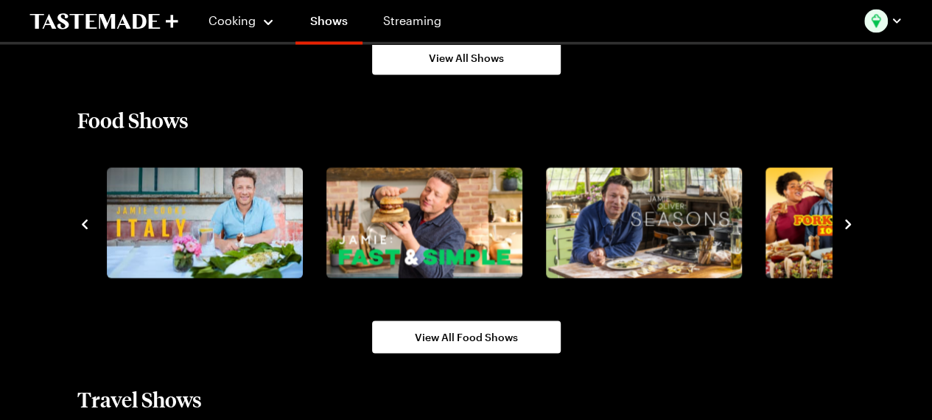
click at [846, 228] on icon "navigate to next item" at bounding box center [848, 224] width 15 height 15
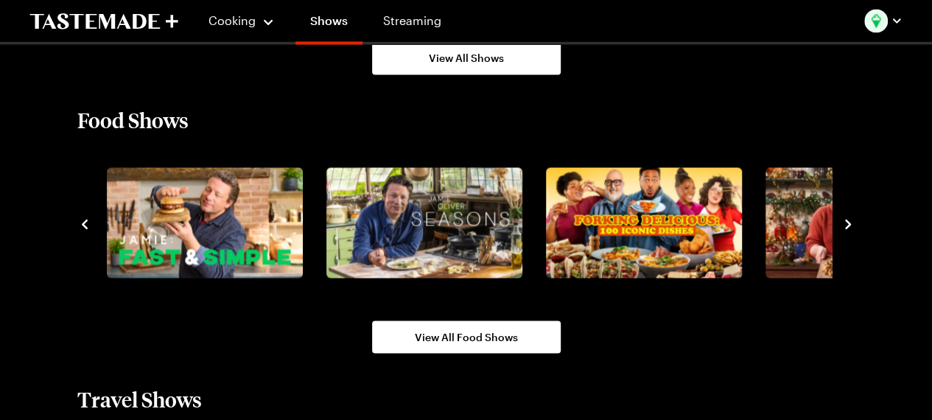
click at [846, 228] on icon "navigate to next item" at bounding box center [848, 224] width 15 height 15
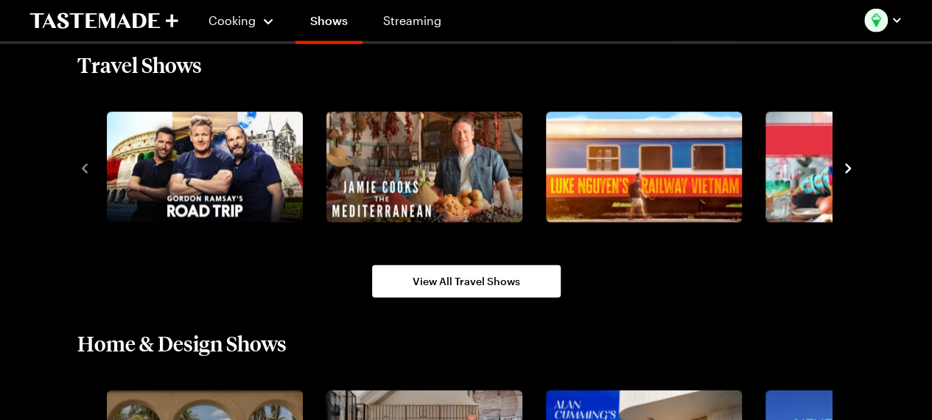
scroll to position [1565, 0]
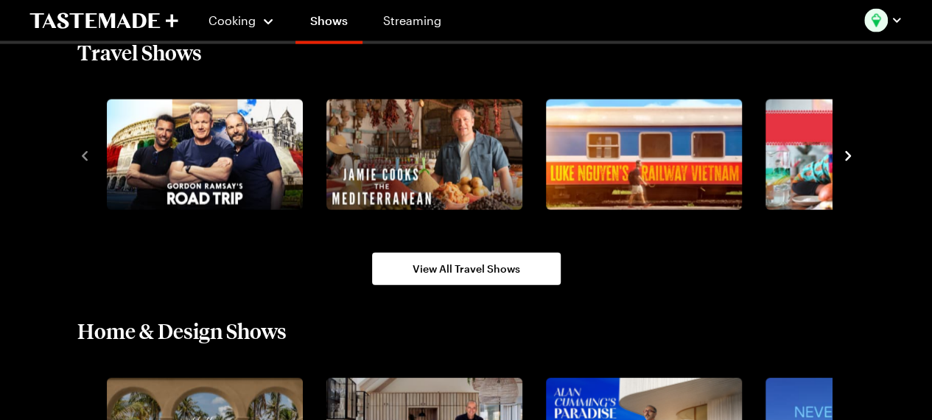
click at [846, 155] on icon "navigate to next item" at bounding box center [848, 156] width 15 height 15
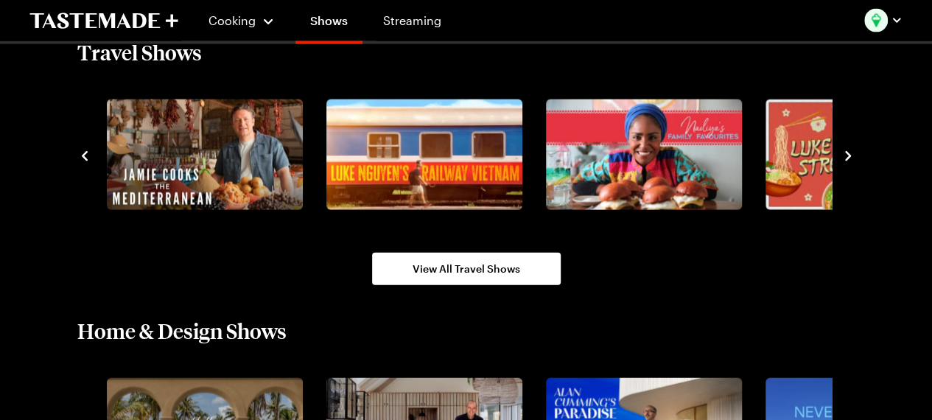
click at [846, 155] on icon "navigate to next item" at bounding box center [848, 156] width 15 height 15
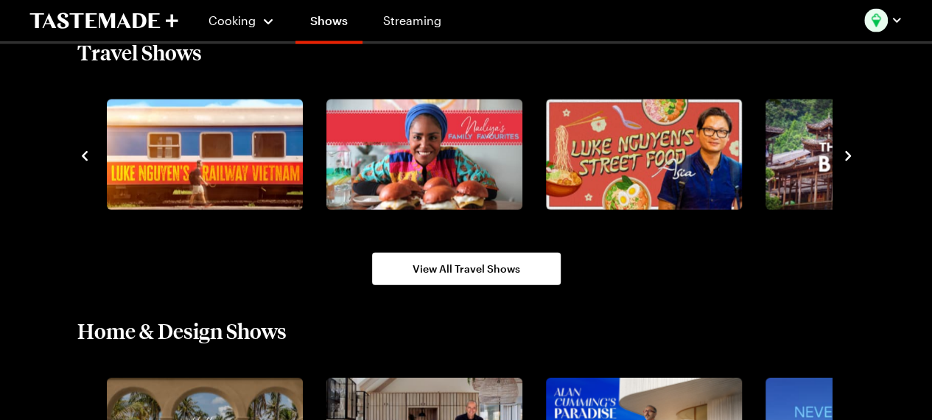
click at [846, 155] on icon "navigate to next item" at bounding box center [848, 156] width 15 height 15
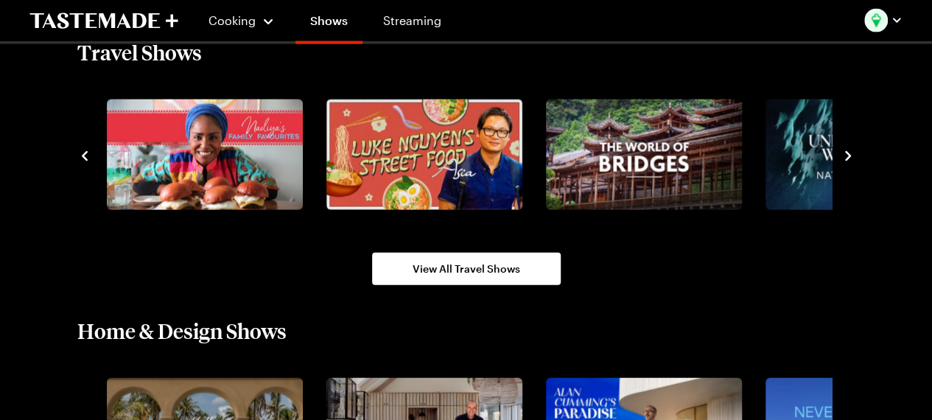
click at [846, 155] on icon "navigate to next item" at bounding box center [848, 156] width 15 height 15
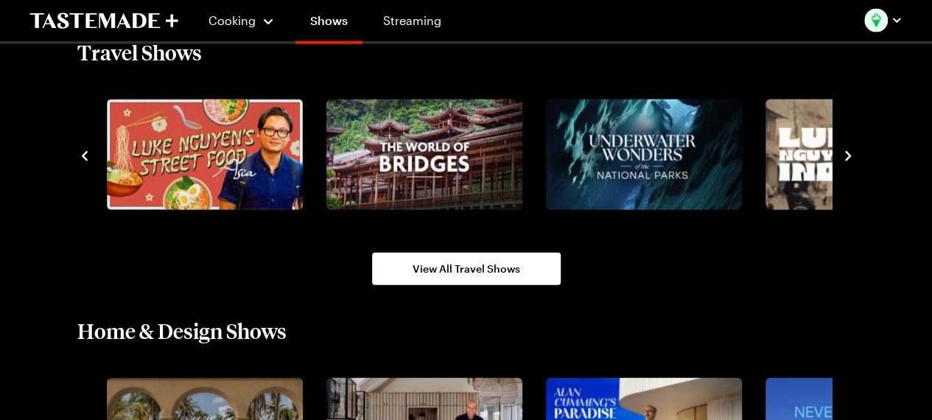
click at [846, 155] on icon "navigate to next item" at bounding box center [848, 156] width 15 height 15
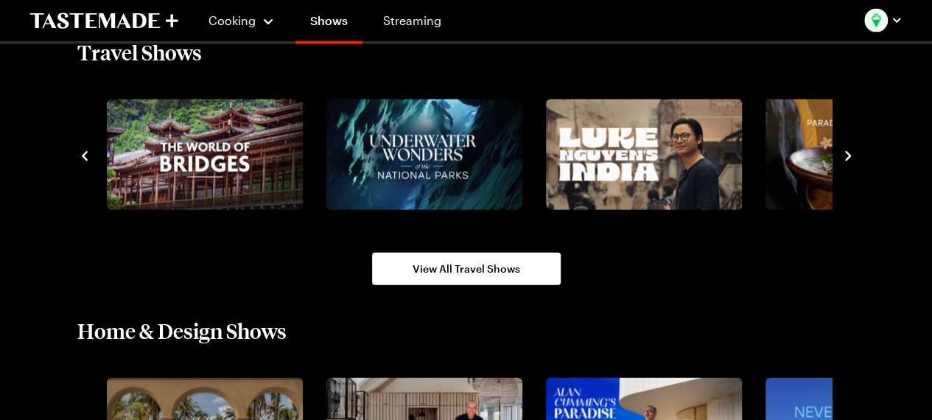
click at [846, 155] on icon "navigate to next item" at bounding box center [848, 156] width 15 height 15
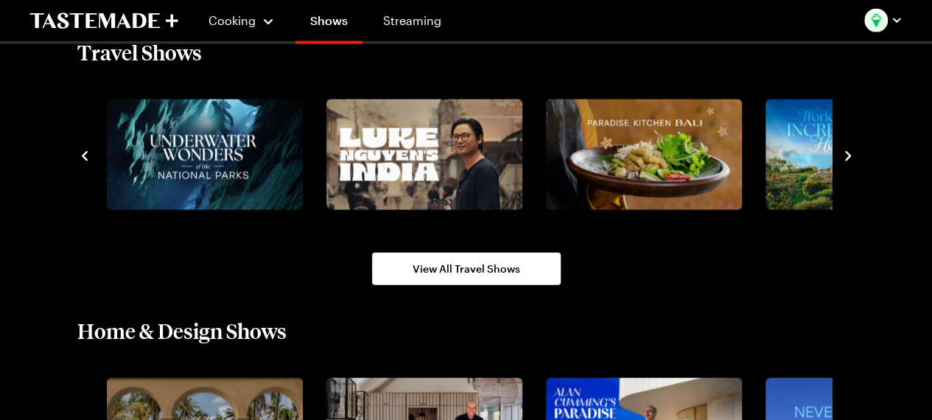
click at [846, 155] on icon "navigate to next item" at bounding box center [848, 156] width 15 height 15
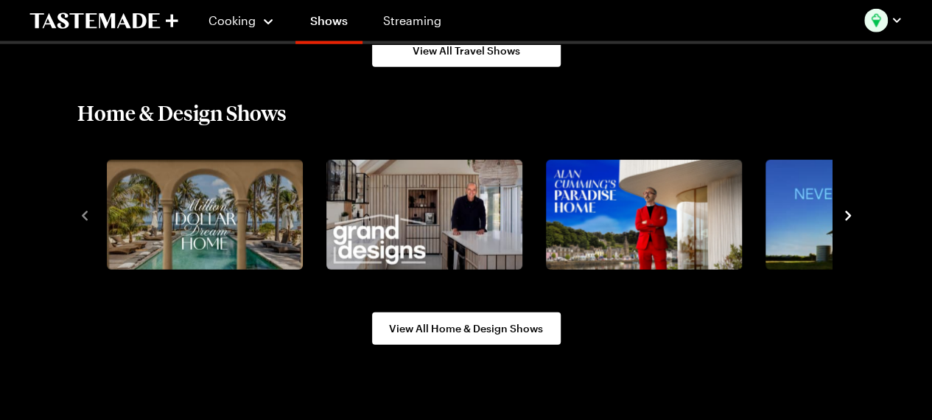
scroll to position [1789, 0]
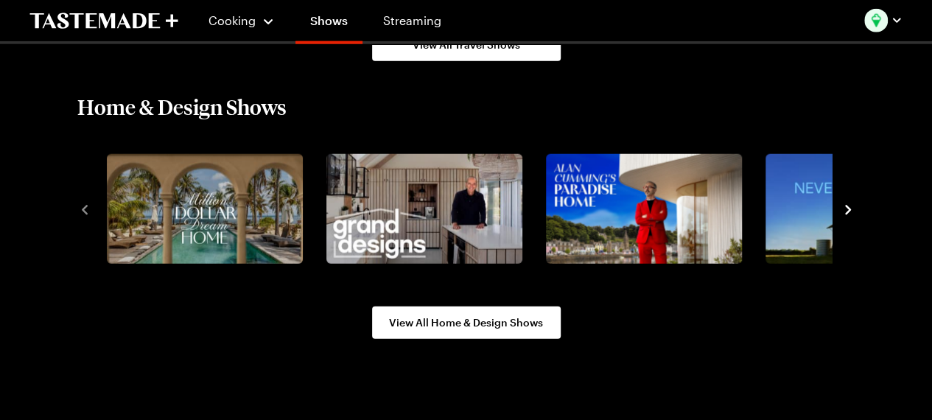
click at [845, 207] on icon "navigate to next item" at bounding box center [848, 210] width 15 height 15
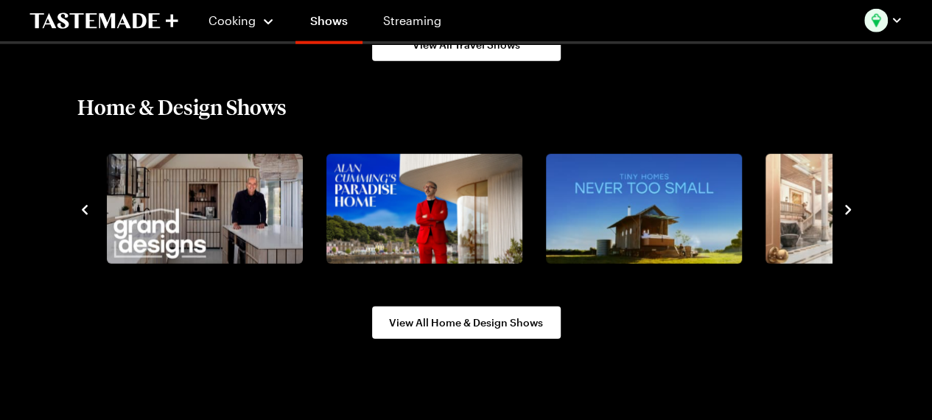
click at [845, 207] on icon "navigate to next item" at bounding box center [848, 210] width 15 height 15
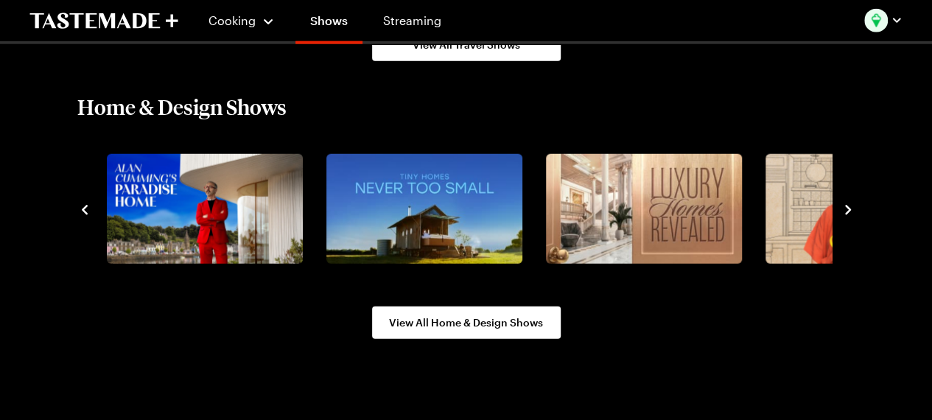
click at [849, 213] on icon "navigate to next item" at bounding box center [848, 210] width 15 height 15
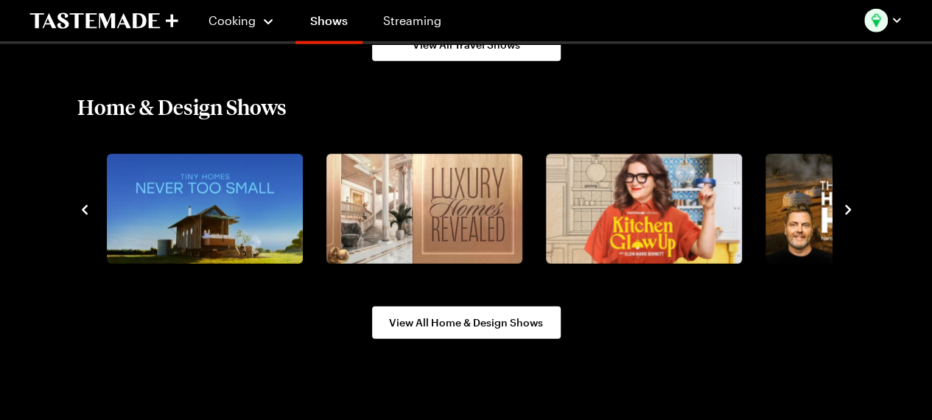
click at [849, 209] on icon "navigate to next item" at bounding box center [848, 211] width 6 height 10
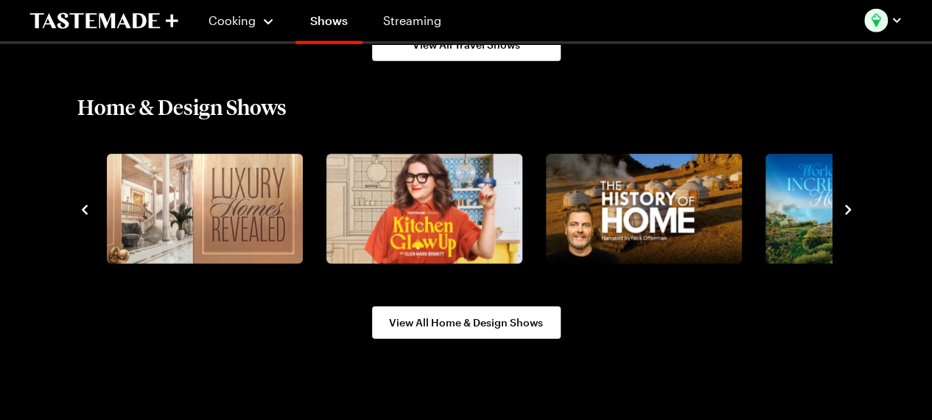
click at [848, 209] on icon "navigate to next item" at bounding box center [848, 211] width 6 height 10
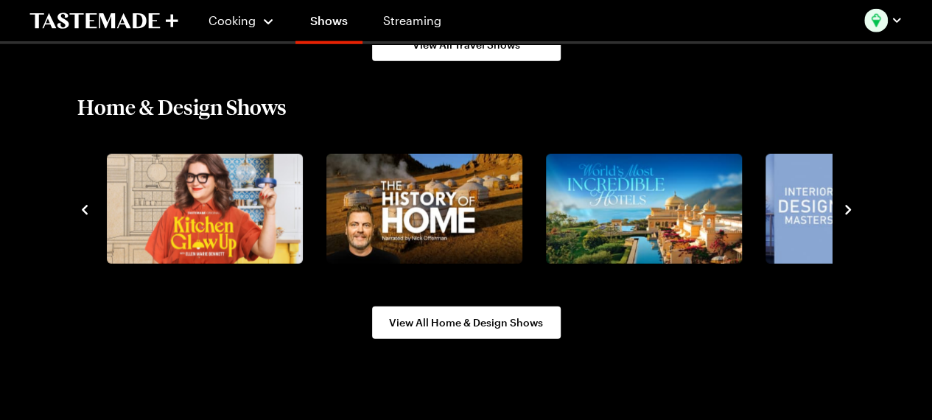
click at [848, 209] on icon "navigate to next item" at bounding box center [848, 211] width 6 height 10
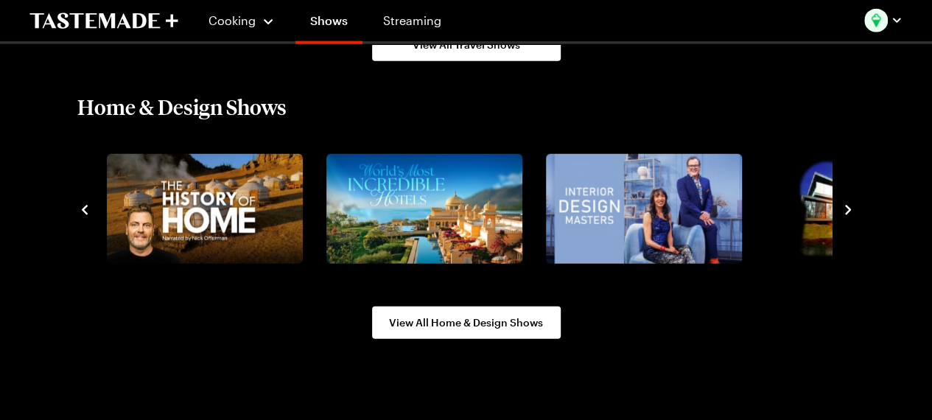
click at [848, 209] on icon "navigate to next item" at bounding box center [848, 211] width 6 height 10
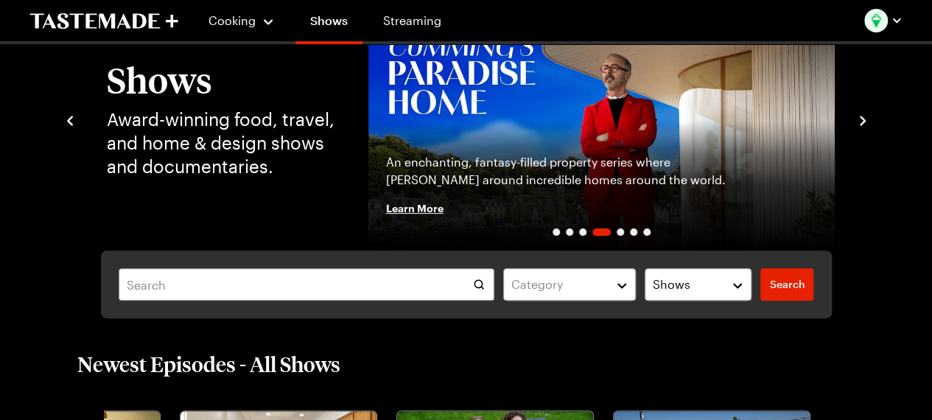
scroll to position [0, 0]
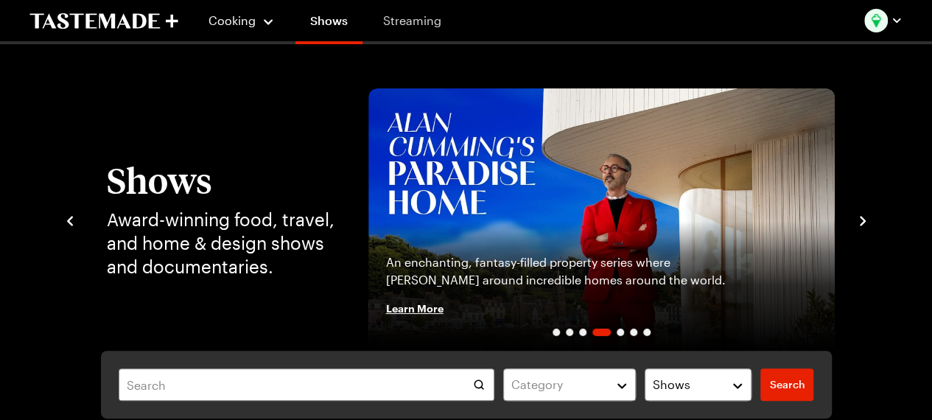
click at [388, 29] on link "Streaming" at bounding box center [412, 20] width 88 height 41
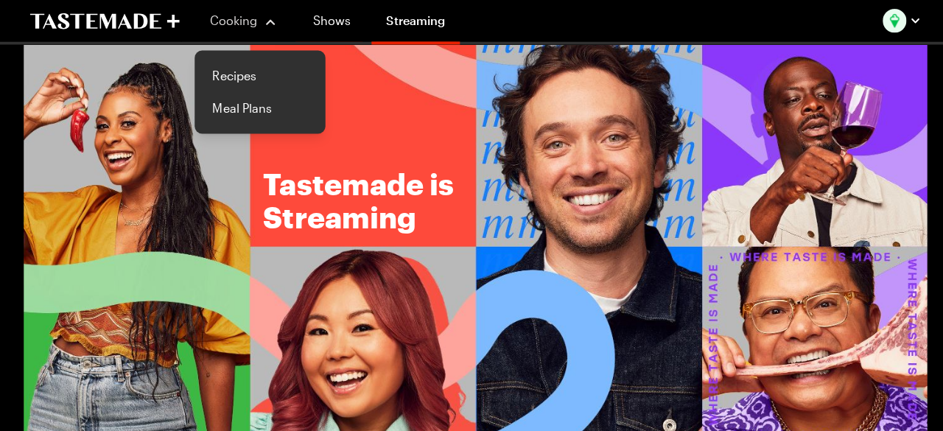
click at [240, 25] on span "Cooking" at bounding box center [231, 20] width 47 height 14
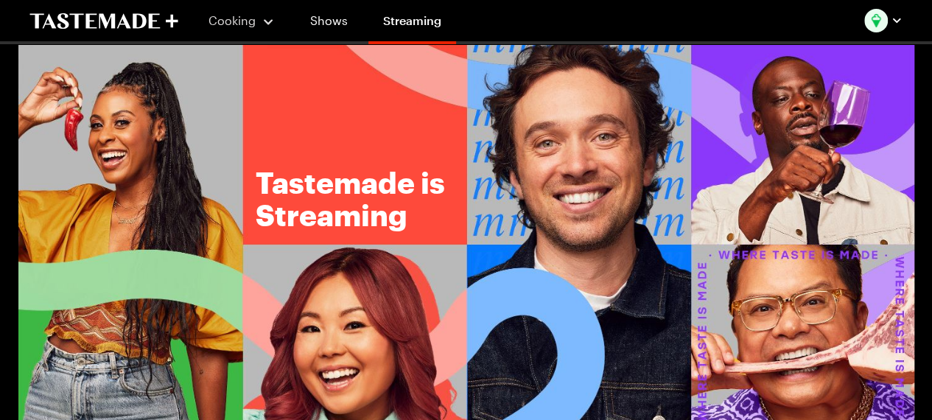
click at [237, 30] on button "Cooking" at bounding box center [241, 20] width 67 height 35
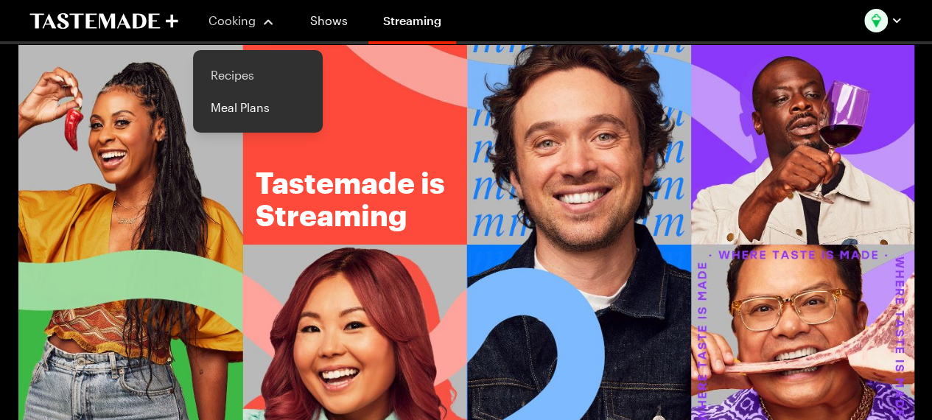
click at [236, 77] on link "Recipes" at bounding box center [258, 75] width 112 height 32
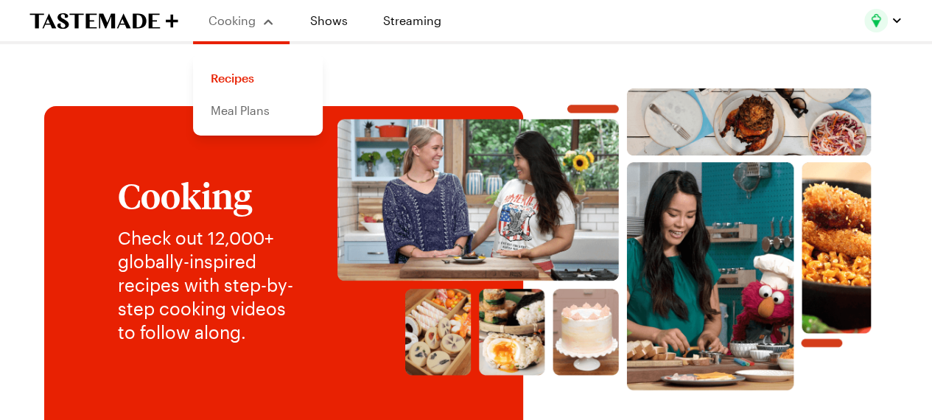
click at [256, 116] on link "Meal Plans" at bounding box center [258, 110] width 112 height 32
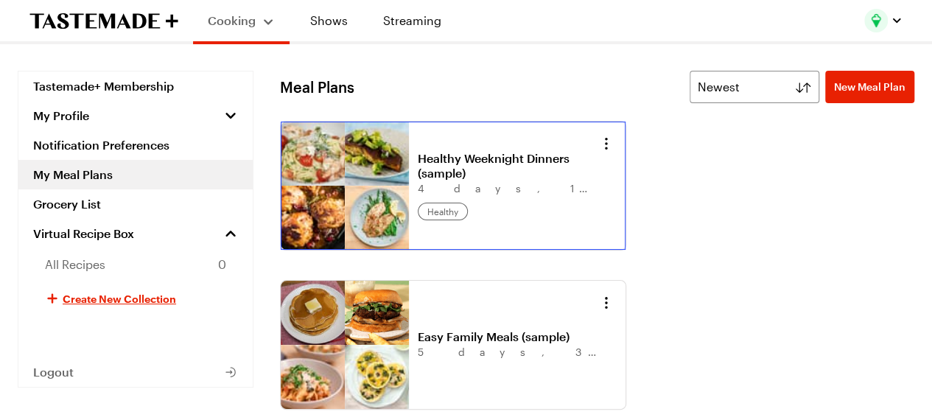
click at [537, 153] on link "Healthy Weeknight Dinners (sample)" at bounding box center [509, 165] width 183 height 29
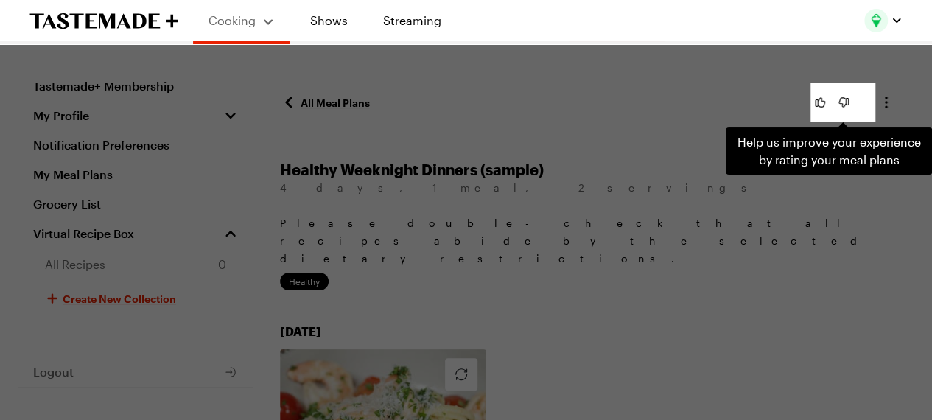
click at [712, 261] on div "Help us improve your experience by rating your meal plans . Press Escape to dis…" at bounding box center [466, 210] width 932 height 420
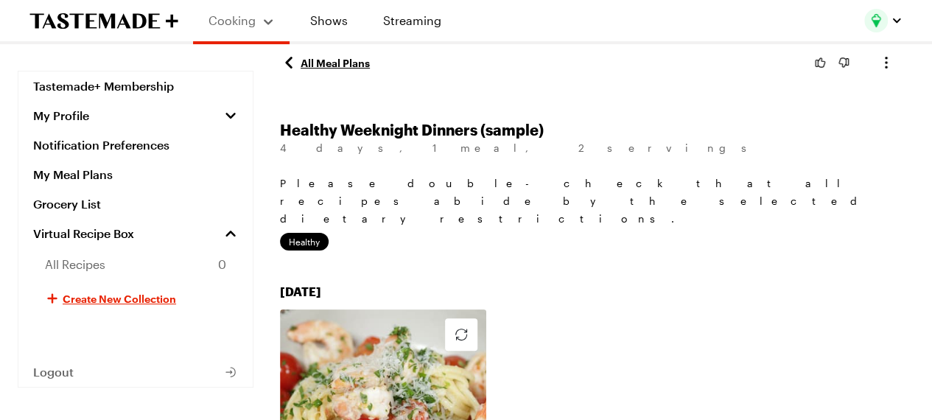
scroll to position [1, 0]
